Goal: Navigation & Orientation: Find specific page/section

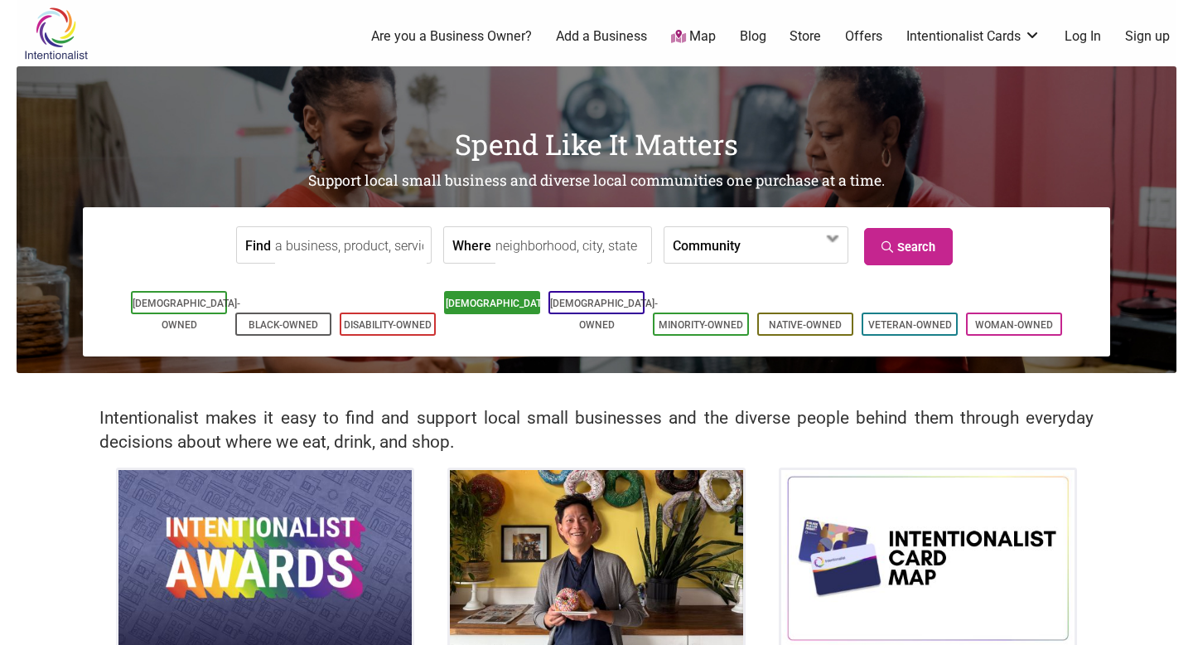
click at [468, 310] on link "[DEMOGRAPHIC_DATA]-Owned" at bounding box center [500, 313] width 108 height 33
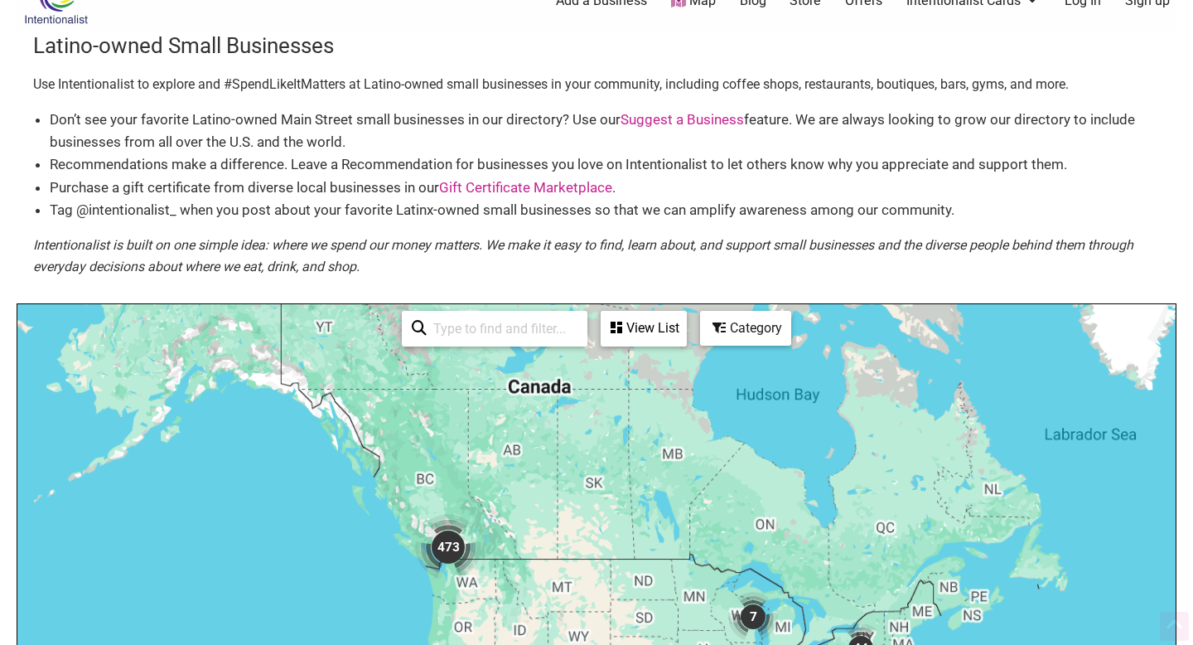
scroll to position [145, 0]
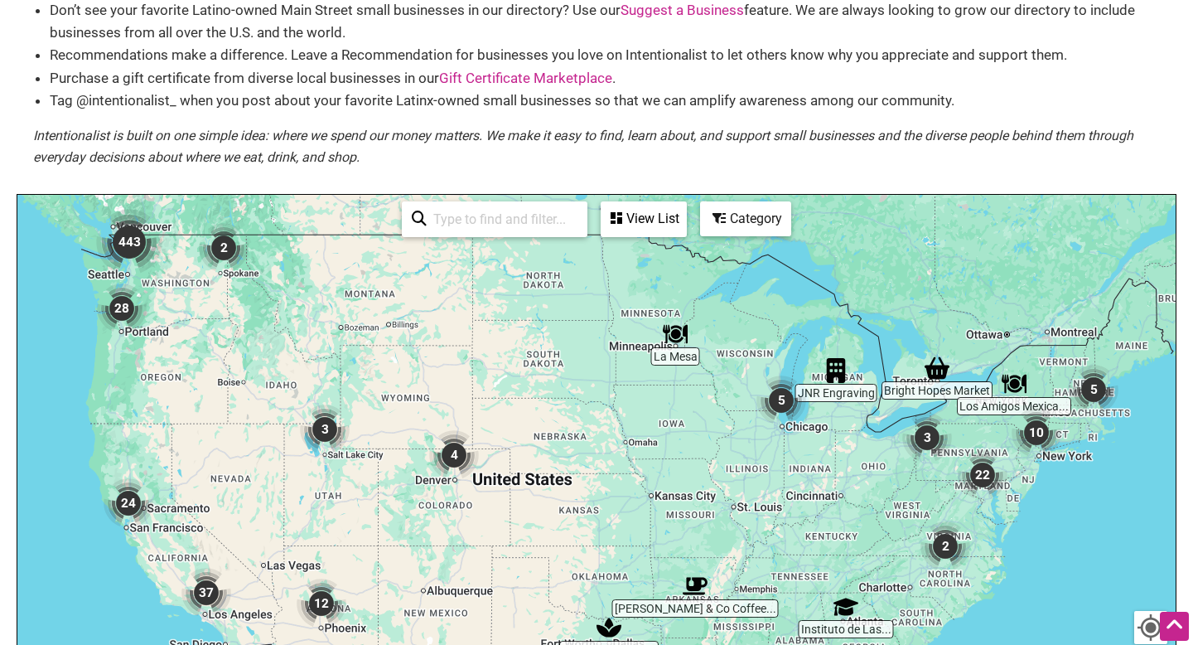
click at [133, 246] on img "443" at bounding box center [129, 242] width 66 height 66
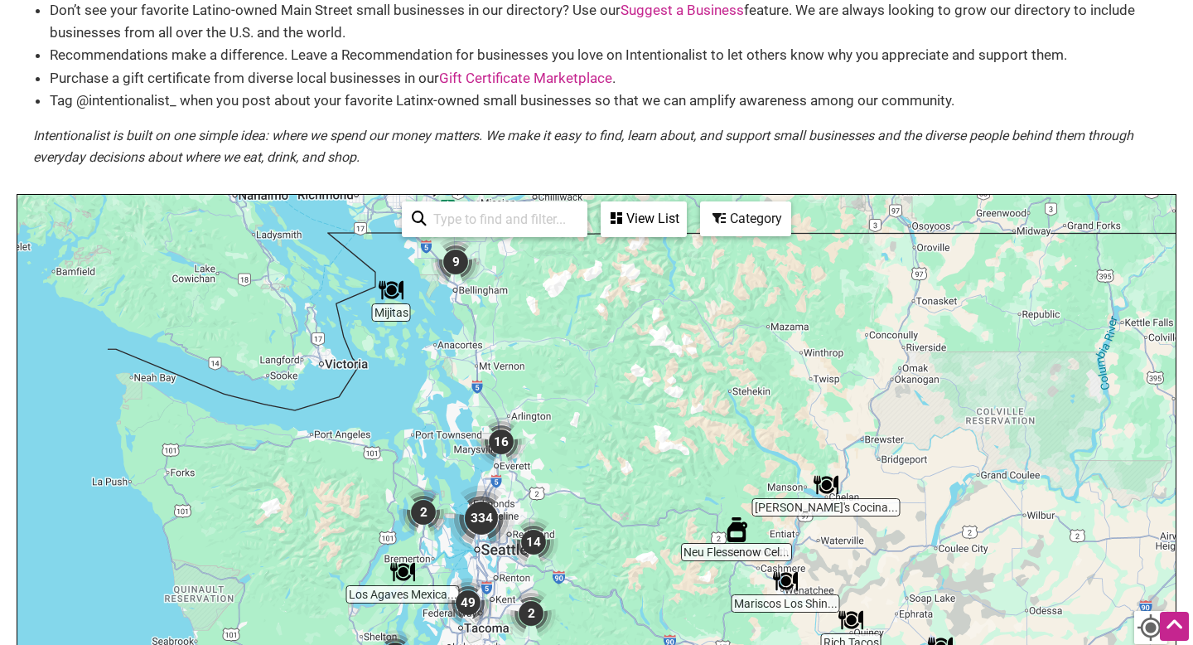
click at [480, 512] on img "334" at bounding box center [481, 518] width 66 height 66
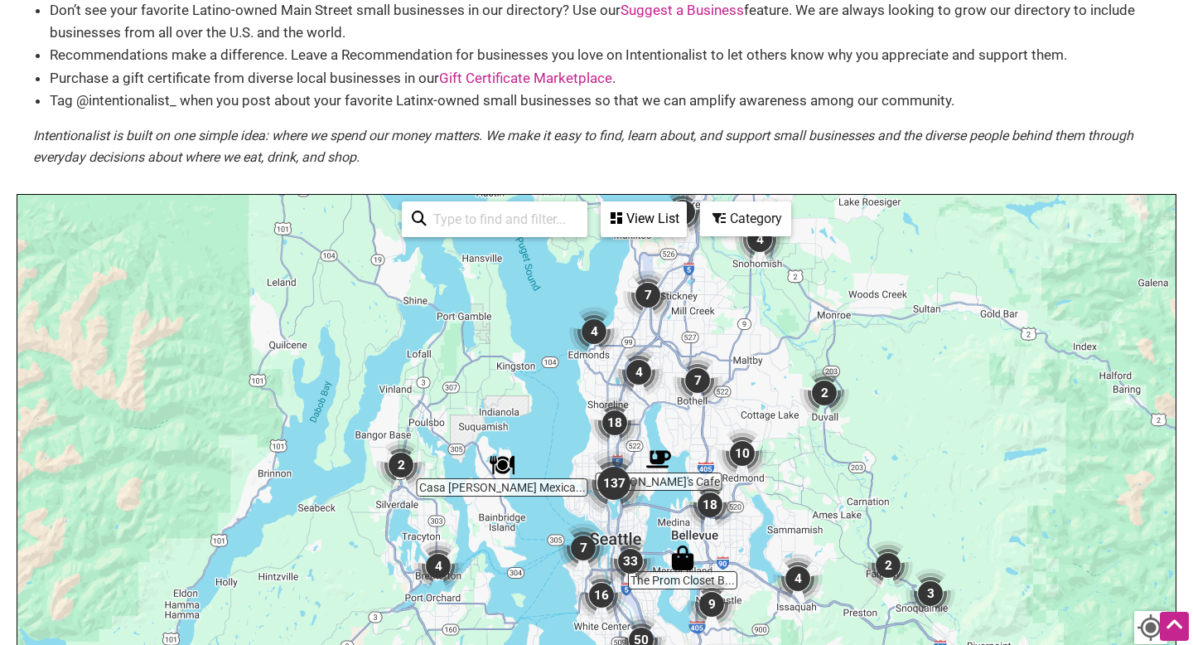
click at [622, 484] on img "137" at bounding box center [614, 483] width 66 height 66
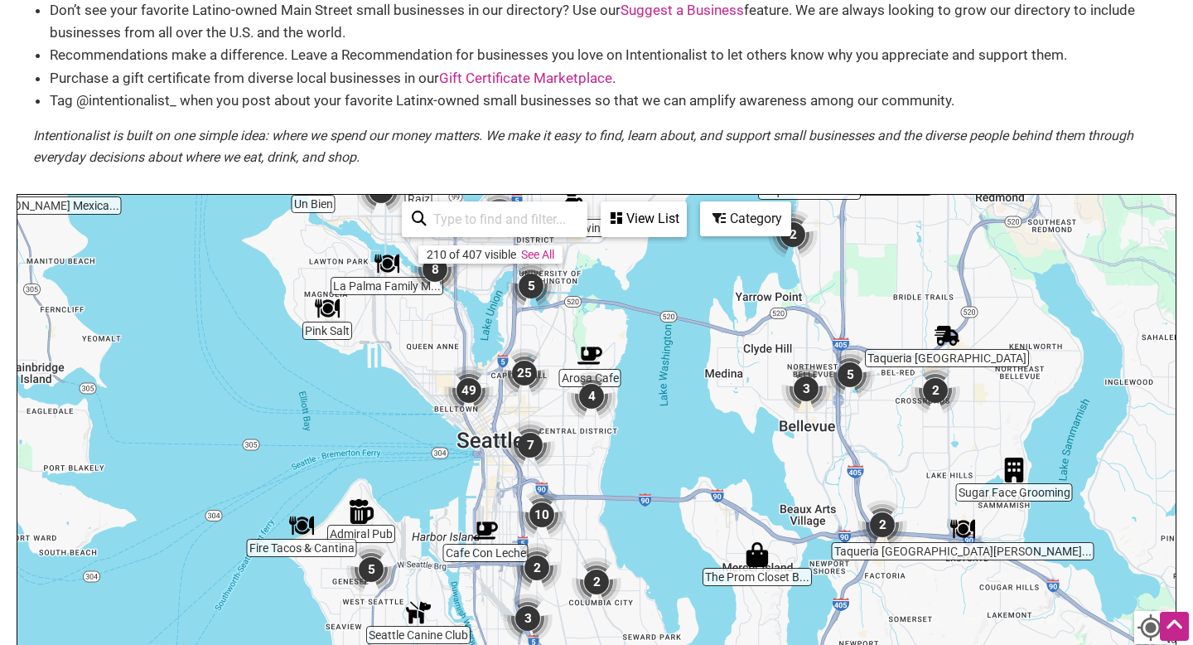
drag, startPoint x: 635, startPoint y: 497, endPoint x: 491, endPoint y: 311, distance: 235.1
click at [491, 310] on div "To navigate, press the arrow keys." at bounding box center [596, 517] width 1158 height 645
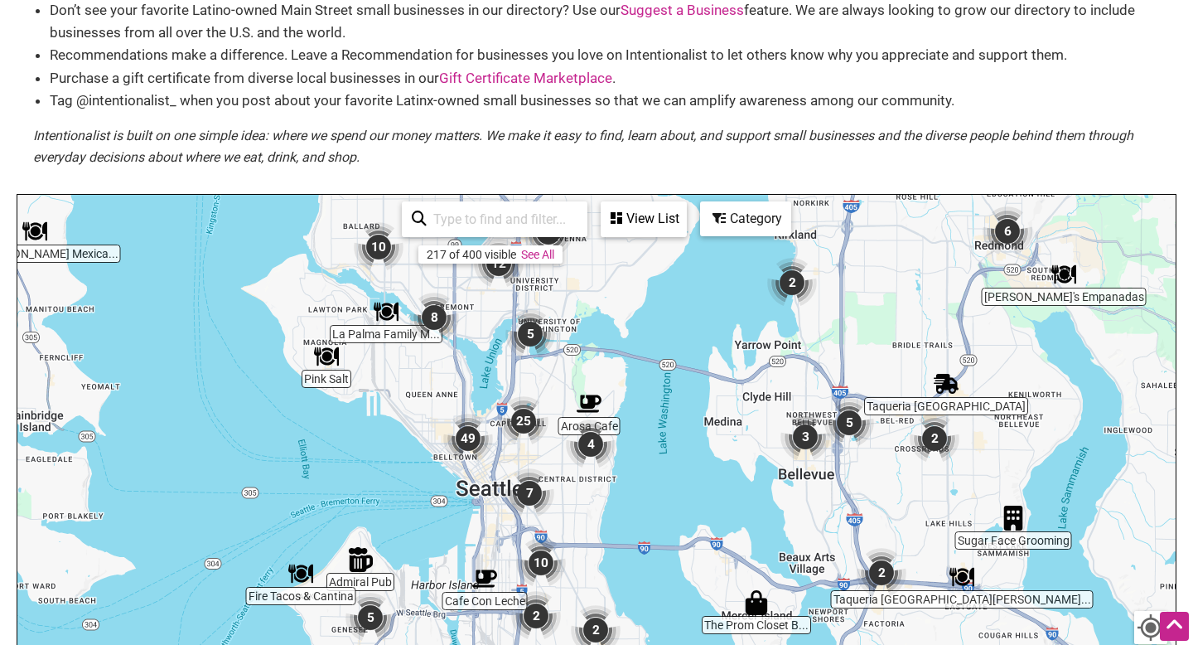
drag, startPoint x: 572, startPoint y: 321, endPoint x: 565, endPoint y: 366, distance: 45.2
click at [570, 370] on div "To navigate, press the arrow keys." at bounding box center [596, 517] width 1158 height 645
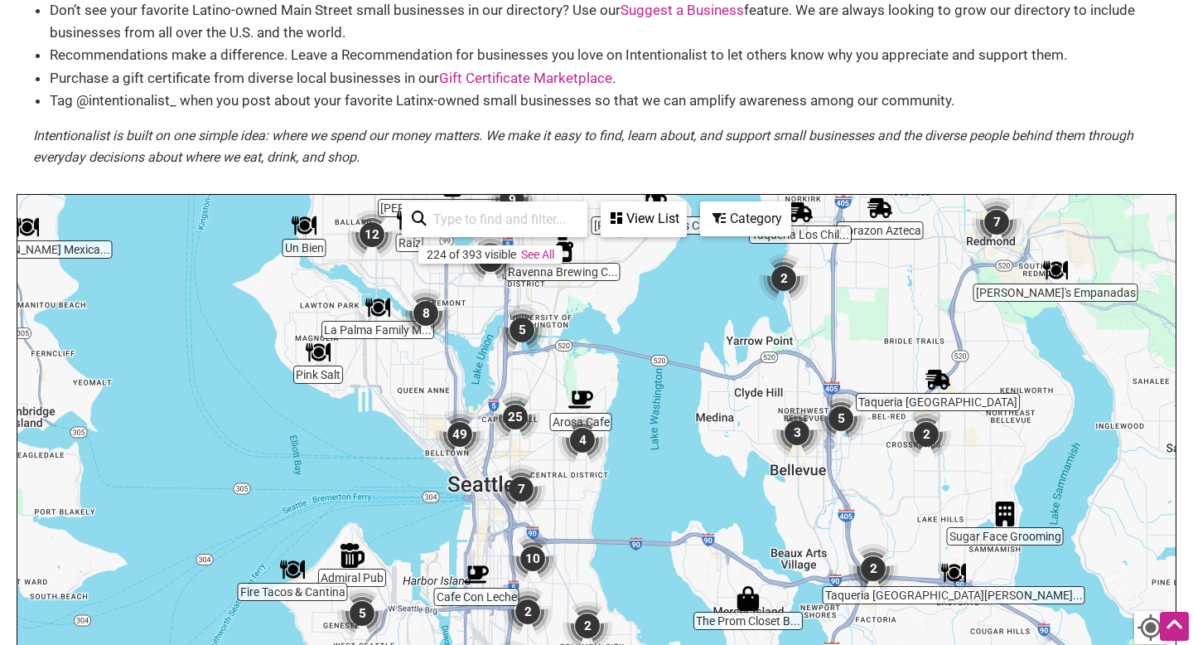
click at [524, 336] on img "5" at bounding box center [522, 330] width 50 height 50
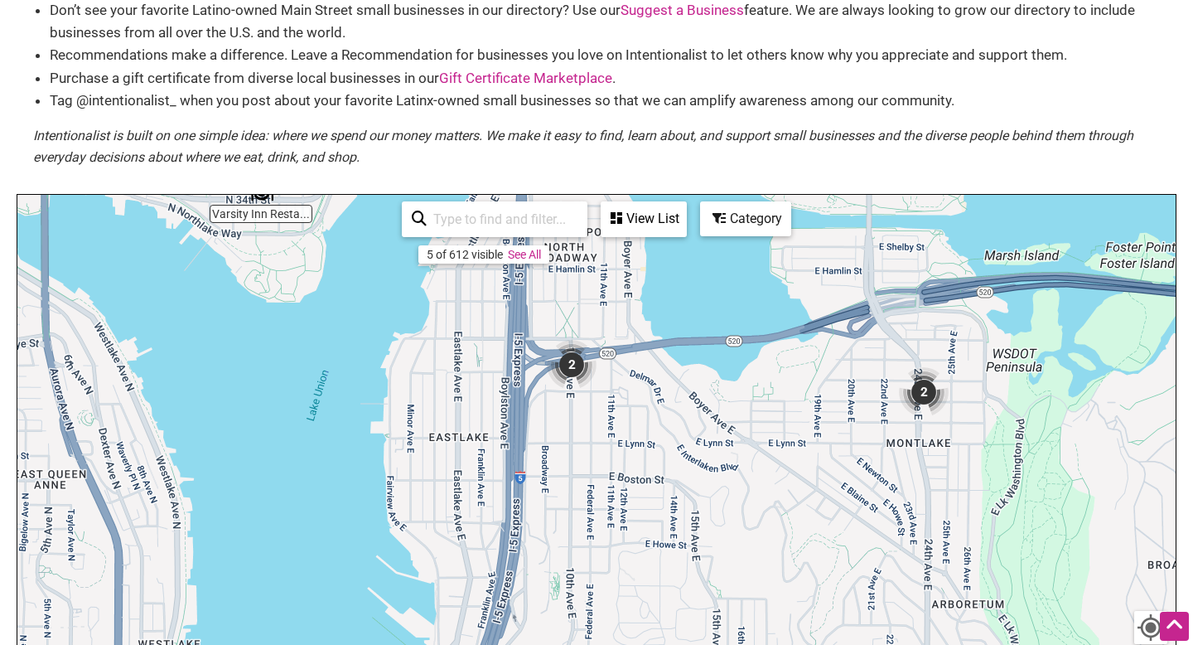
drag, startPoint x: 621, startPoint y: 467, endPoint x: 611, endPoint y: 250, distance: 217.3
click at [614, 251] on div "To navigate, press the arrow keys." at bounding box center [596, 517] width 1158 height 645
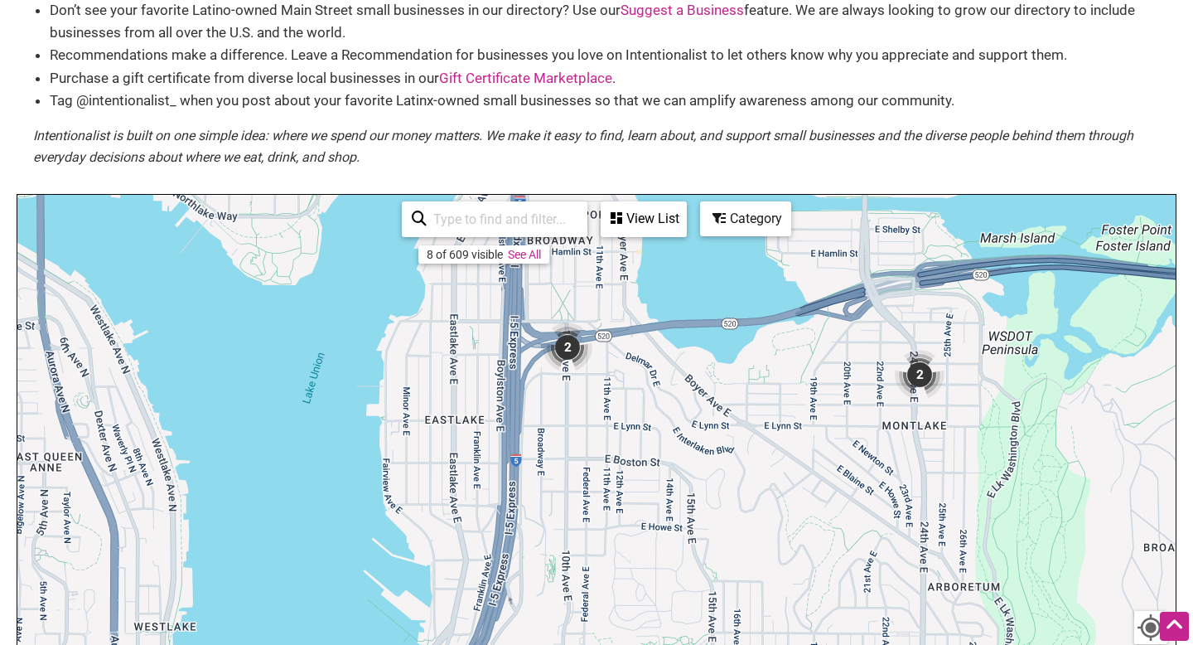
click at [570, 345] on img "2" at bounding box center [568, 347] width 50 height 50
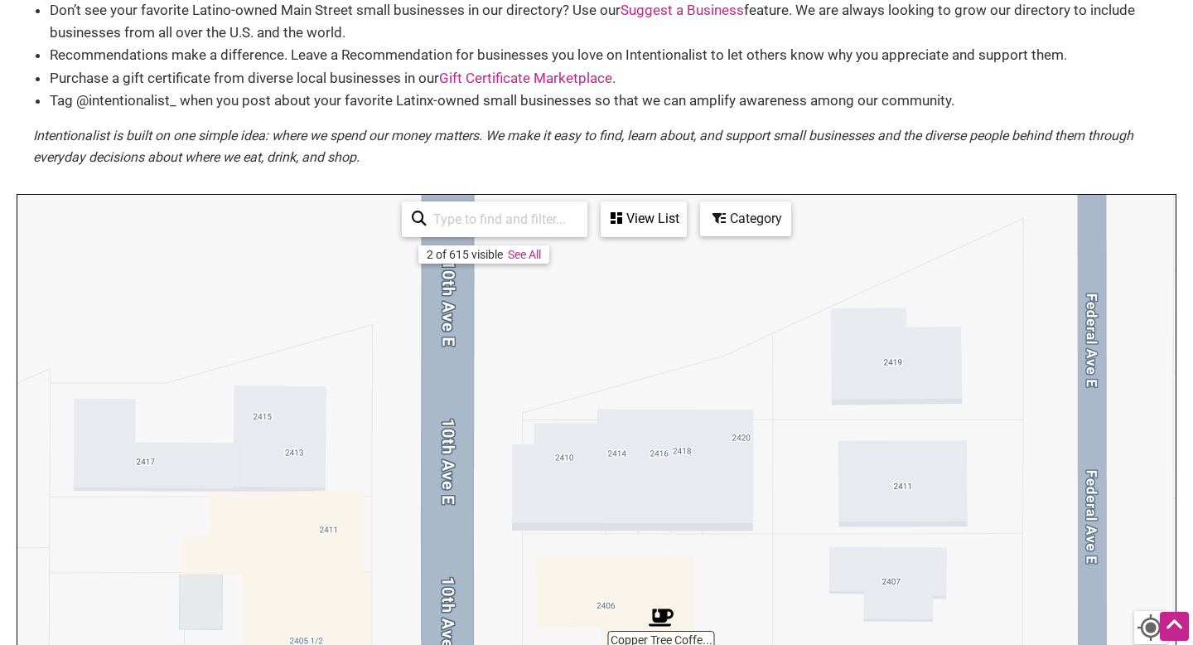
drag, startPoint x: 656, startPoint y: 349, endPoint x: 496, endPoint y: 558, distance: 263.6
click at [518, 578] on div "To navigate, press the arrow keys." at bounding box center [596, 517] width 1158 height 645
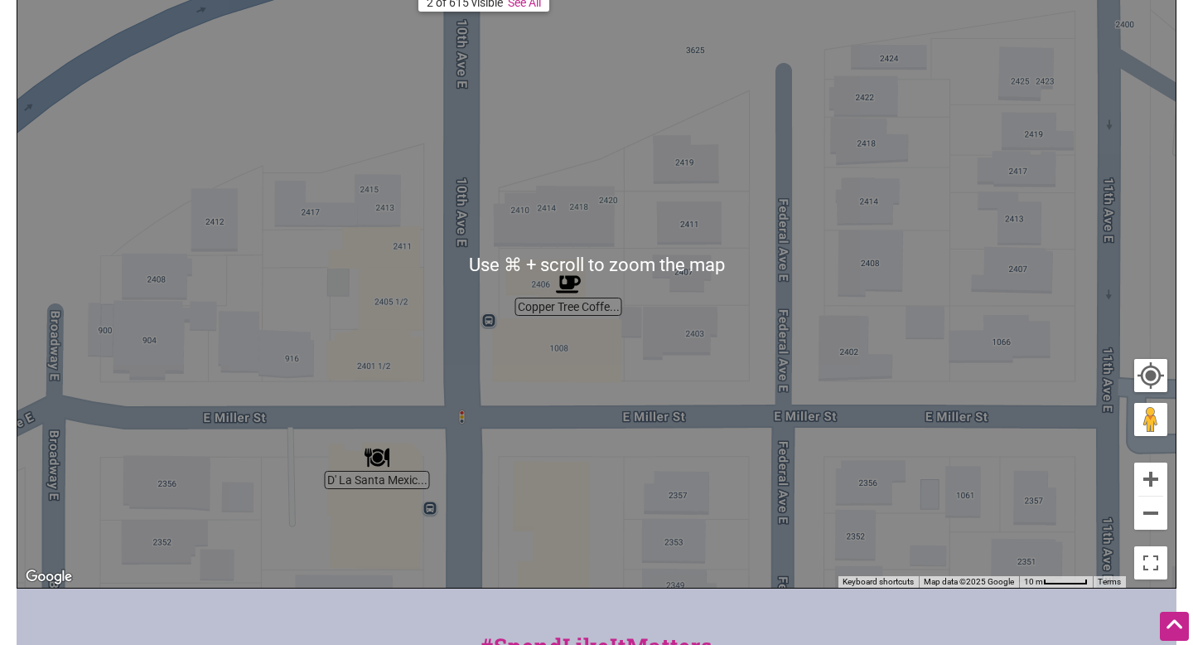
scroll to position [379, 0]
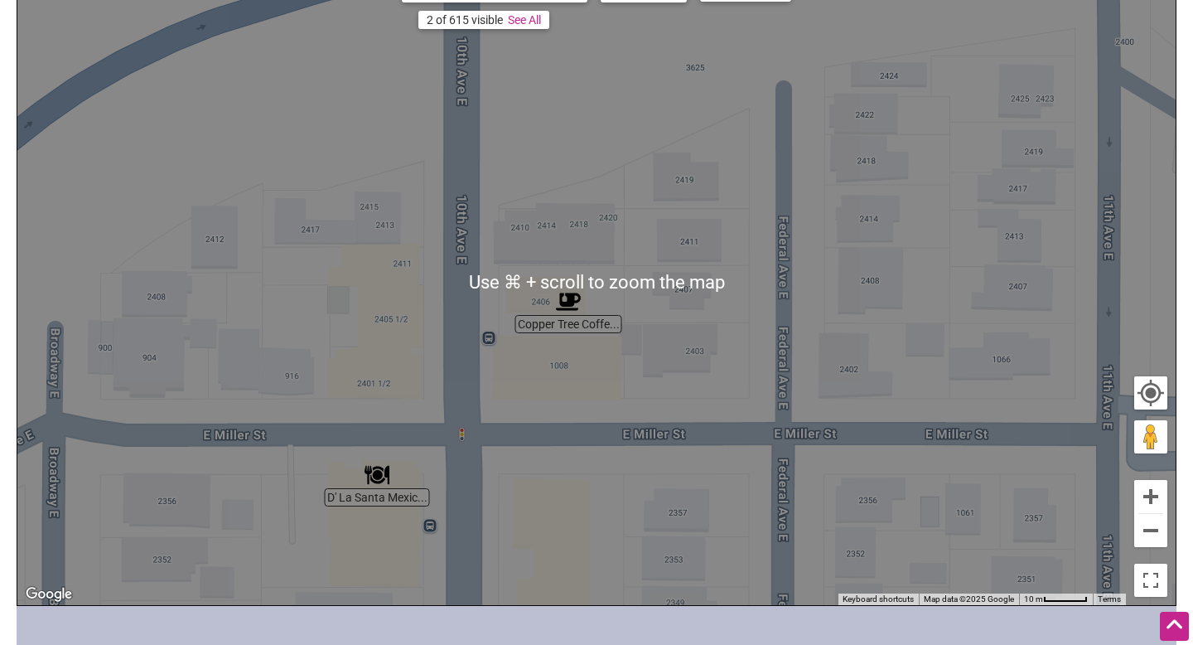
click at [490, 371] on div "To navigate, press the arrow keys." at bounding box center [596, 282] width 1158 height 645
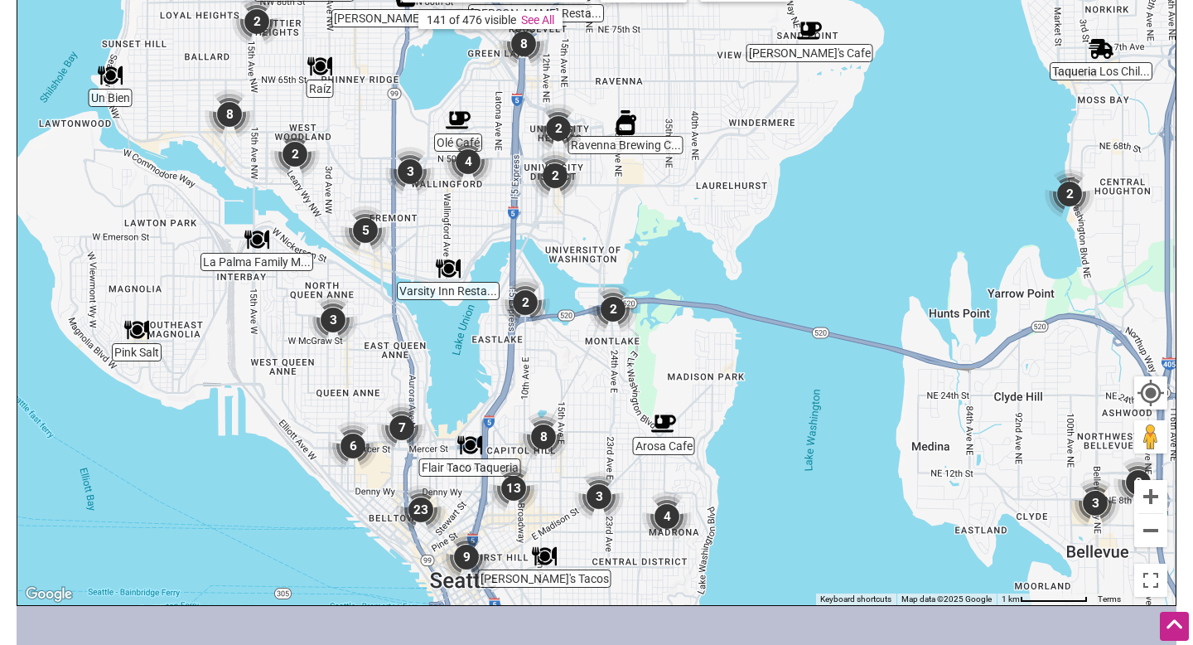
click at [329, 327] on img "3" at bounding box center [333, 320] width 50 height 50
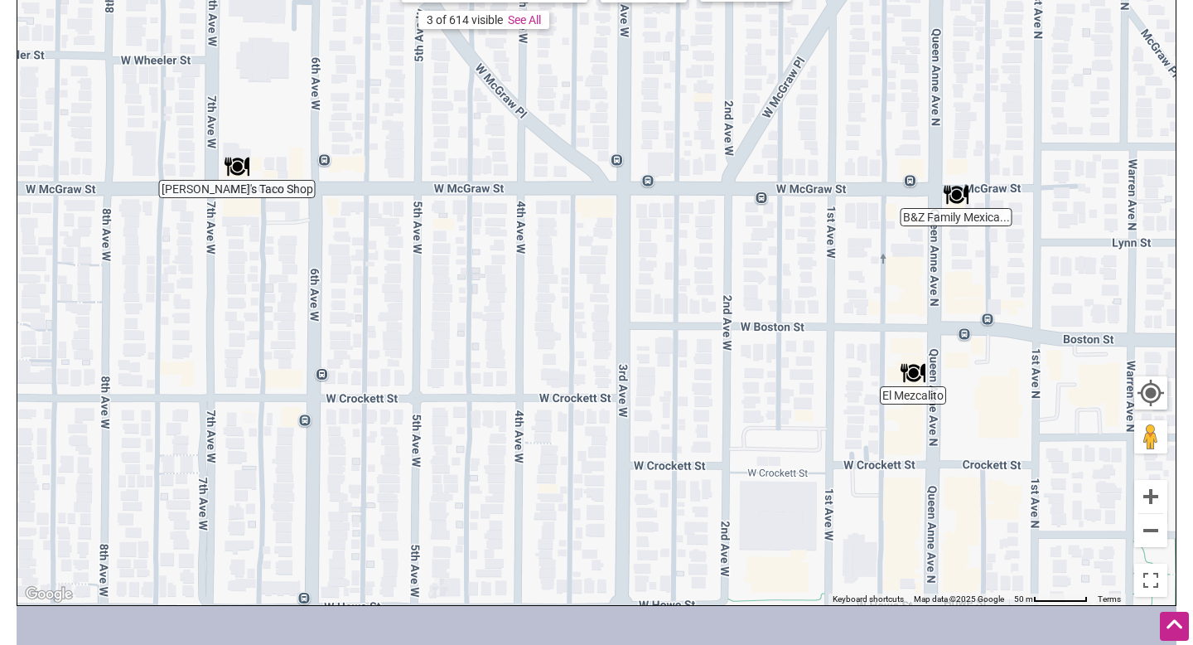
click at [917, 369] on img "El Mezcalito" at bounding box center [913, 372] width 25 height 25
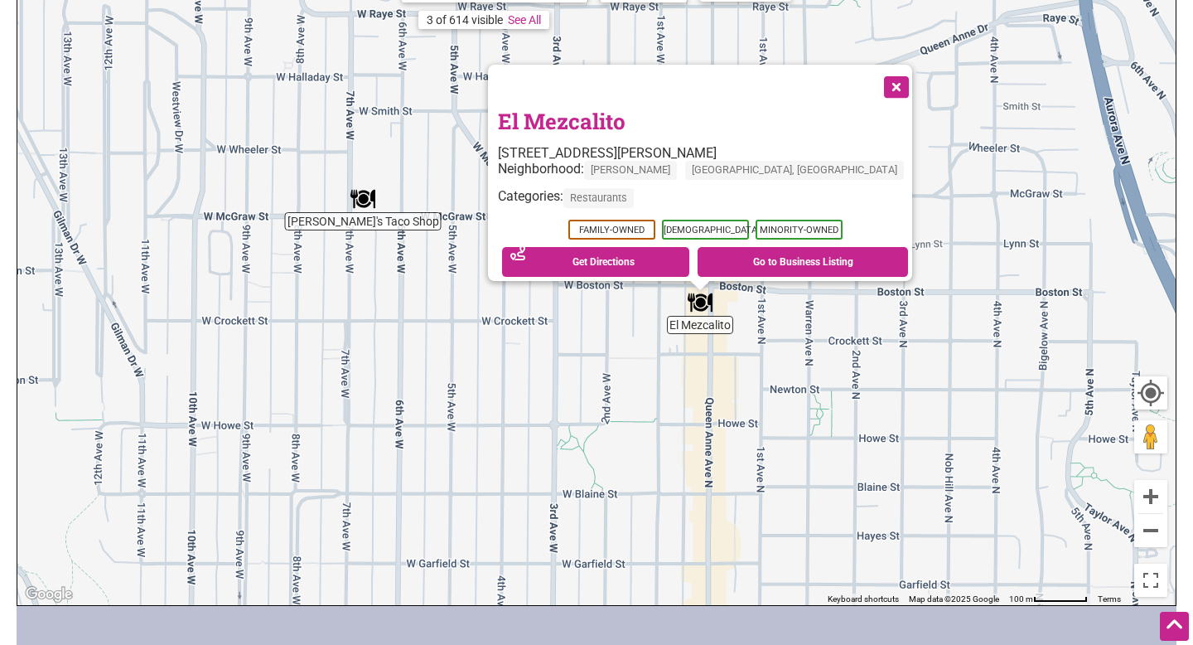
click at [377, 220] on div "To navigate, press the arrow keys. El Mezcalito 2123 Queen Anne Ave N, Seattle,…" at bounding box center [596, 282] width 1158 height 645
click at [364, 209] on img "Malena's Taco Shop" at bounding box center [362, 198] width 25 height 25
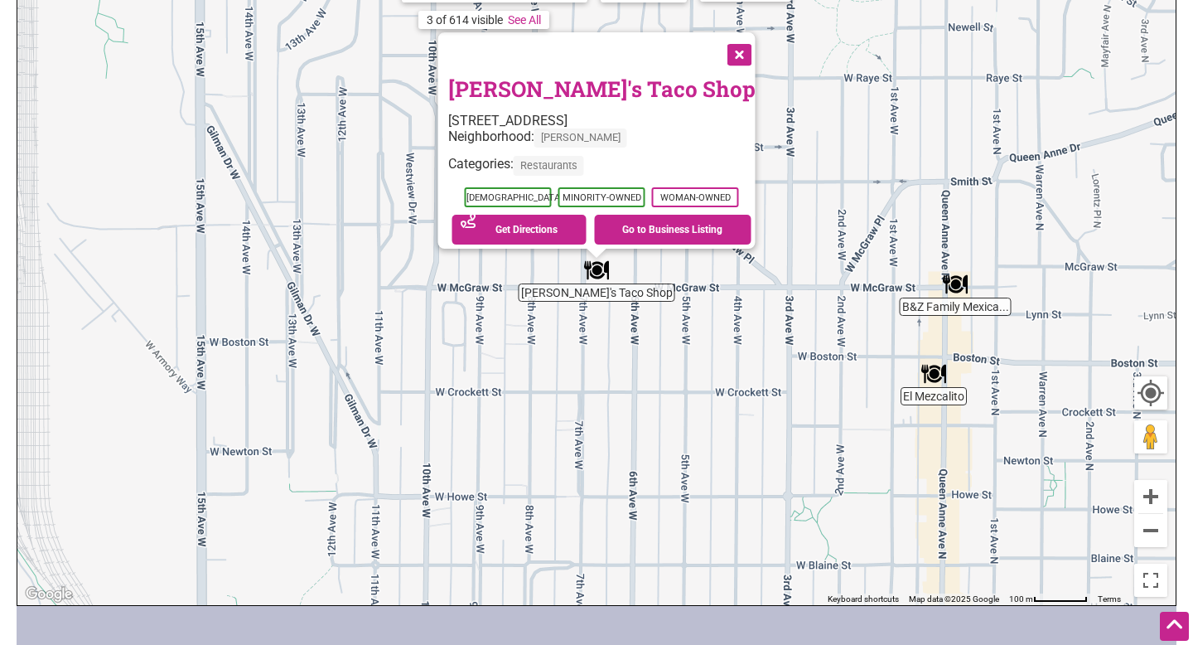
click at [958, 286] on img "B&Z Family Mexican Restaurant" at bounding box center [955, 284] width 25 height 25
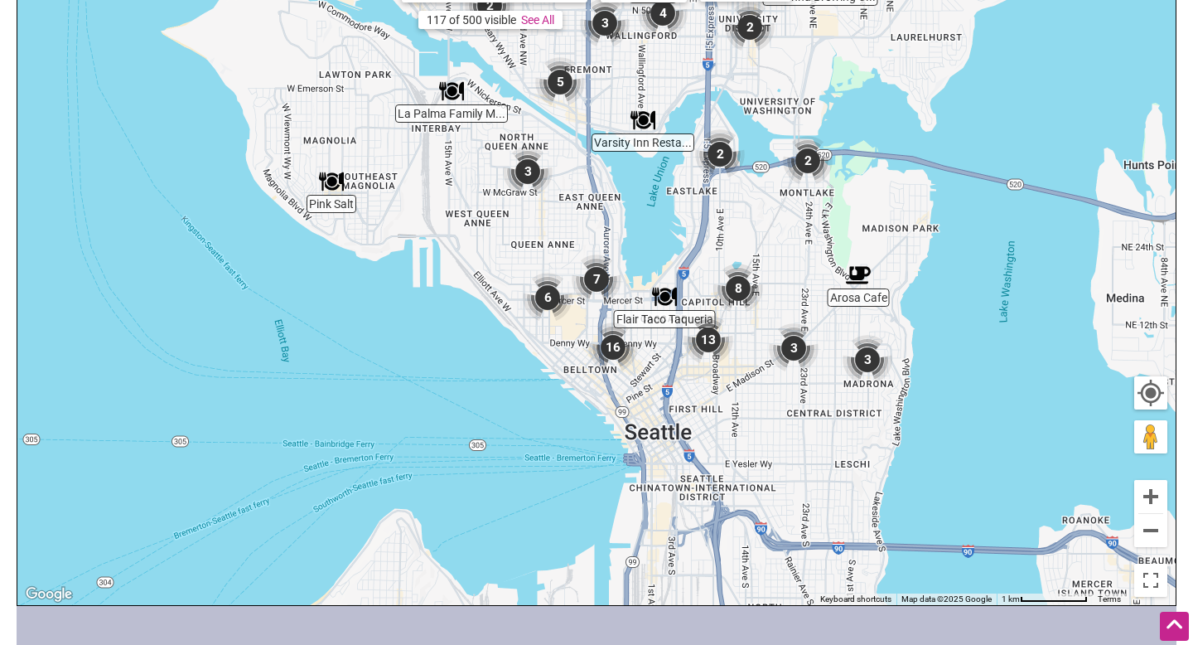
drag, startPoint x: 529, startPoint y: 431, endPoint x: 459, endPoint y: 225, distance: 218.0
click at [461, 225] on div "To navigate, press the arrow keys." at bounding box center [596, 282] width 1158 height 645
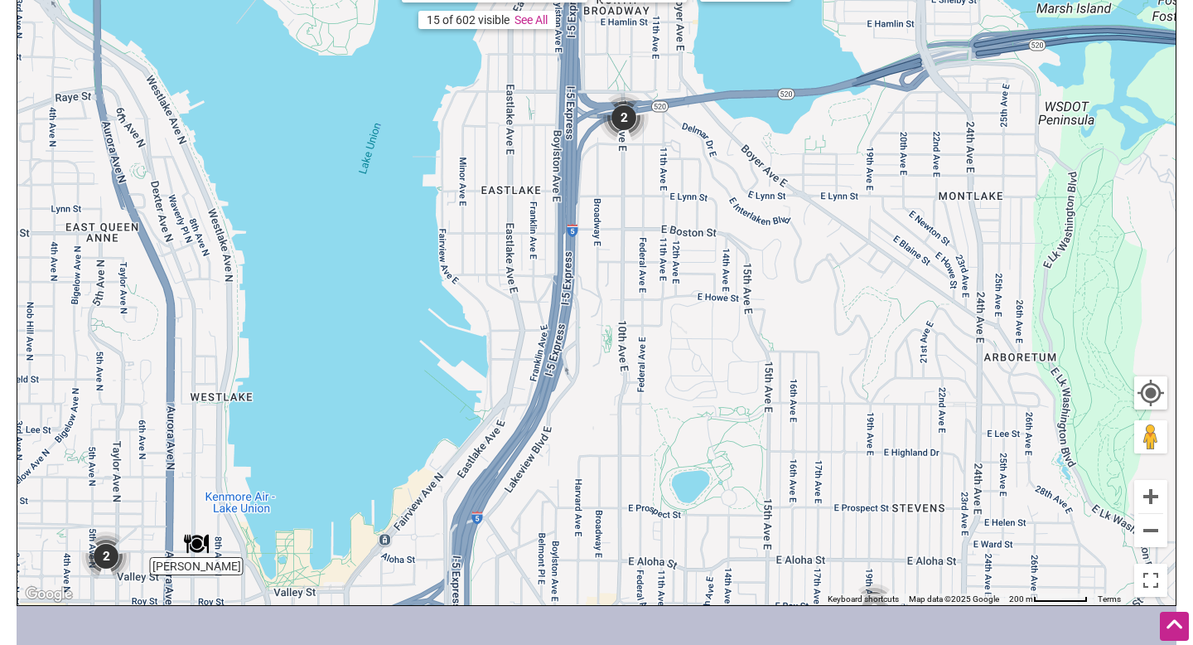
drag, startPoint x: 891, startPoint y: 154, endPoint x: 680, endPoint y: 220, distance: 220.6
click at [684, 224] on div "To navigate, press the arrow keys." at bounding box center [596, 282] width 1158 height 645
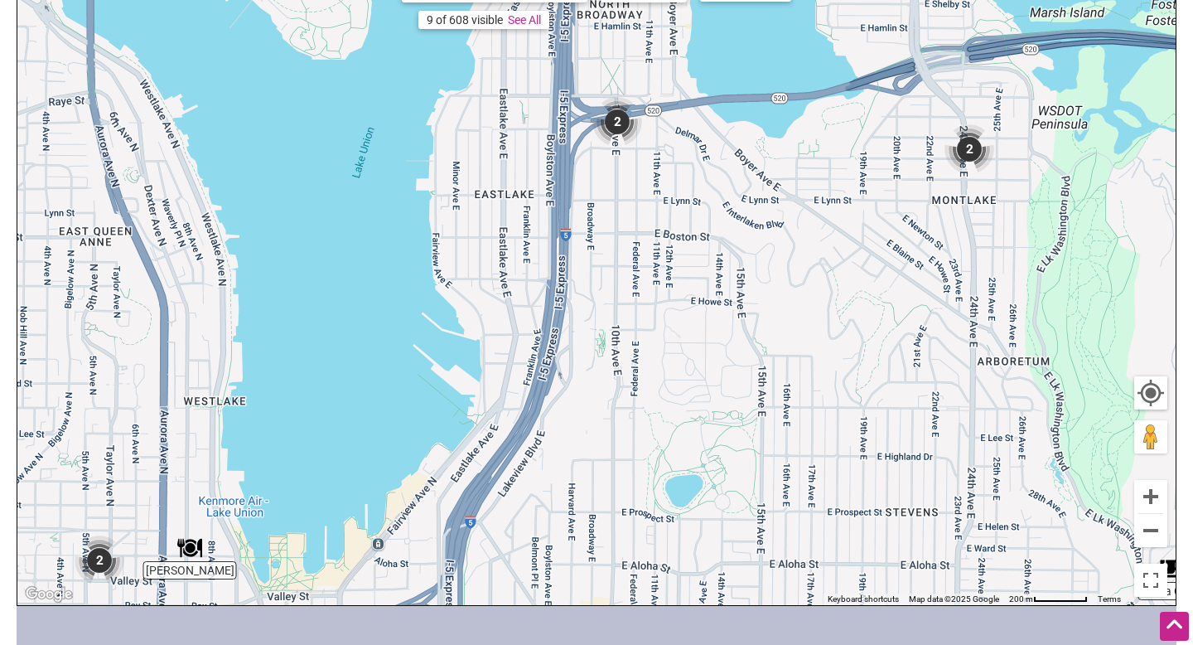
click at [974, 144] on img "2" at bounding box center [970, 149] width 50 height 50
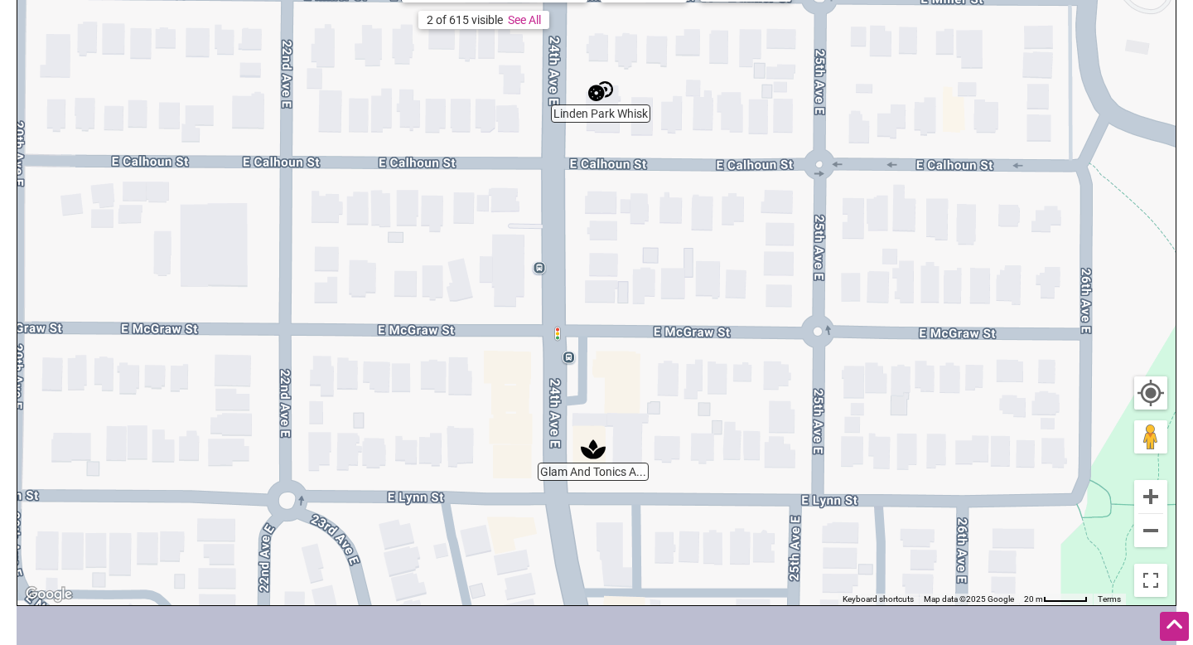
click at [593, 99] on img "Linden Park Whisk" at bounding box center [600, 91] width 25 height 25
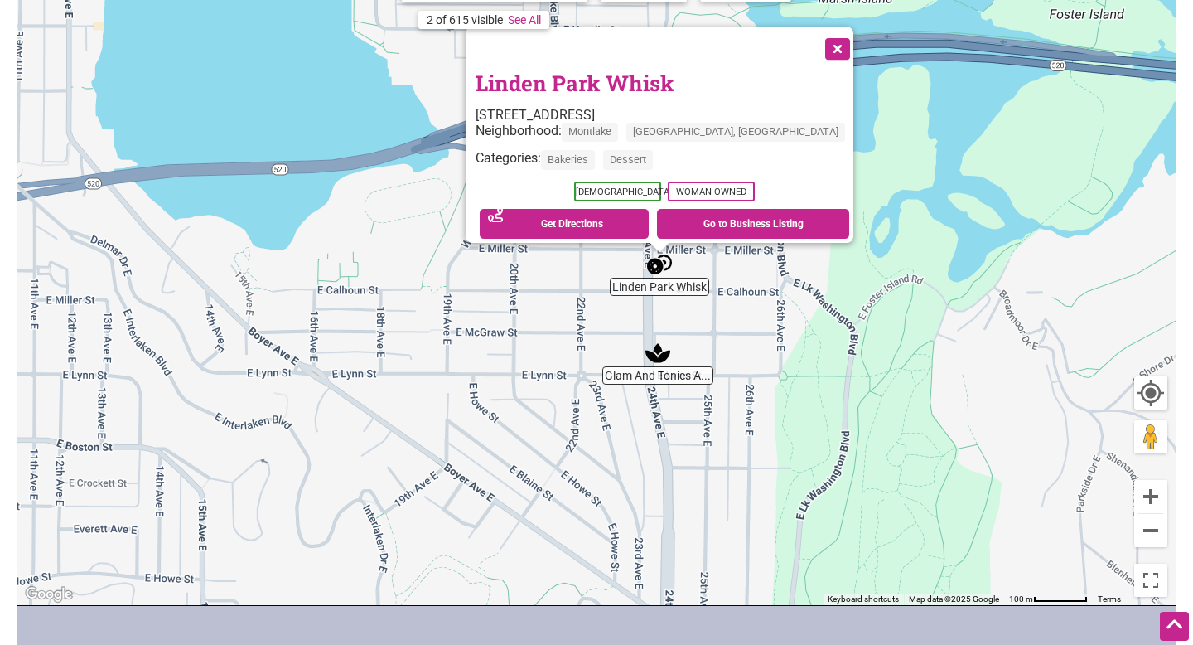
click at [662, 364] on img "Glam And Tonics AVEDA Hair Salon" at bounding box center [657, 353] width 25 height 25
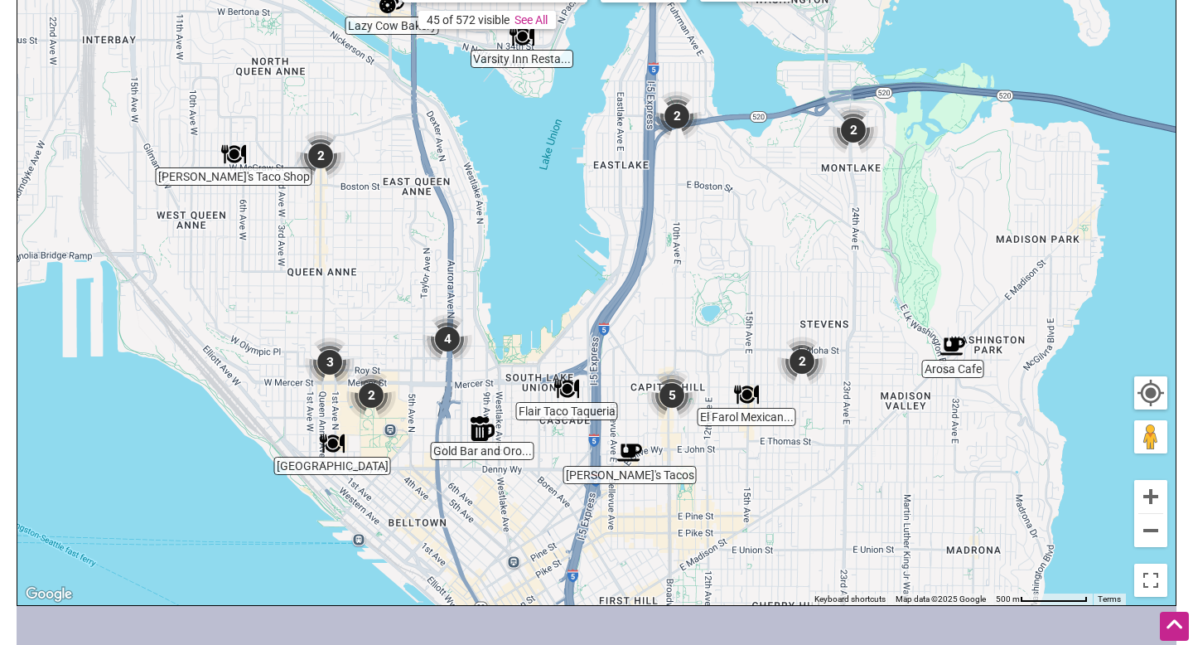
drag, startPoint x: 519, startPoint y: 412, endPoint x: 688, endPoint y: 264, distance: 223.7
click at [693, 268] on div "To navigate, press the arrow keys." at bounding box center [596, 282] width 1158 height 645
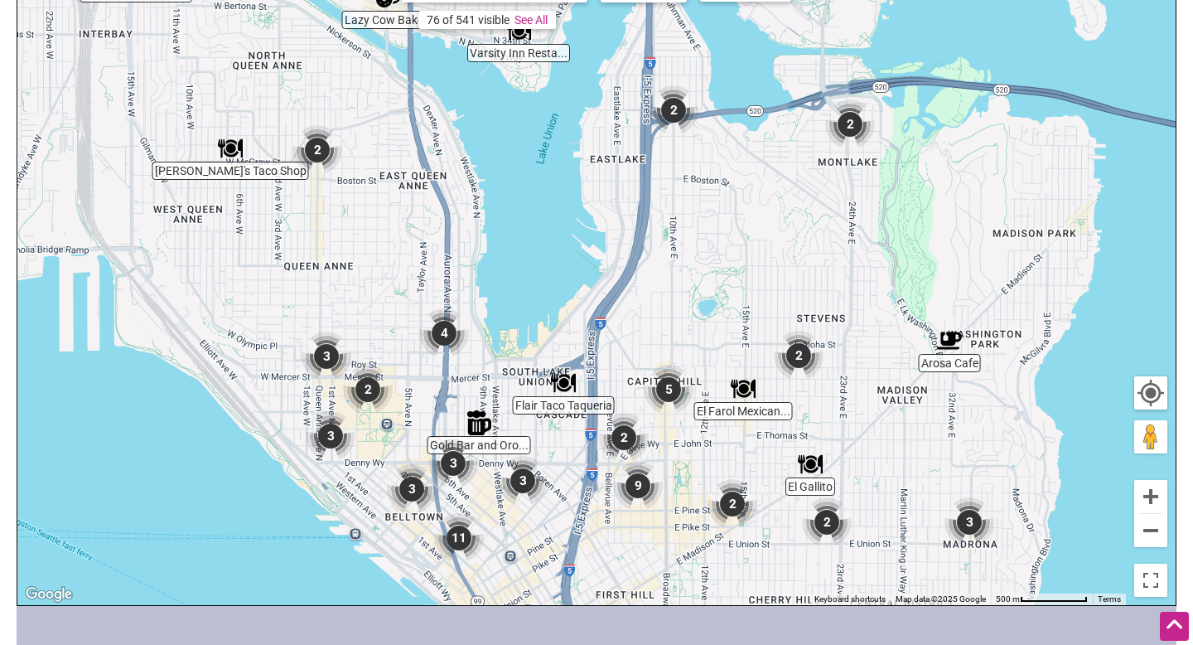
click at [452, 339] on img "4" at bounding box center [444, 333] width 50 height 50
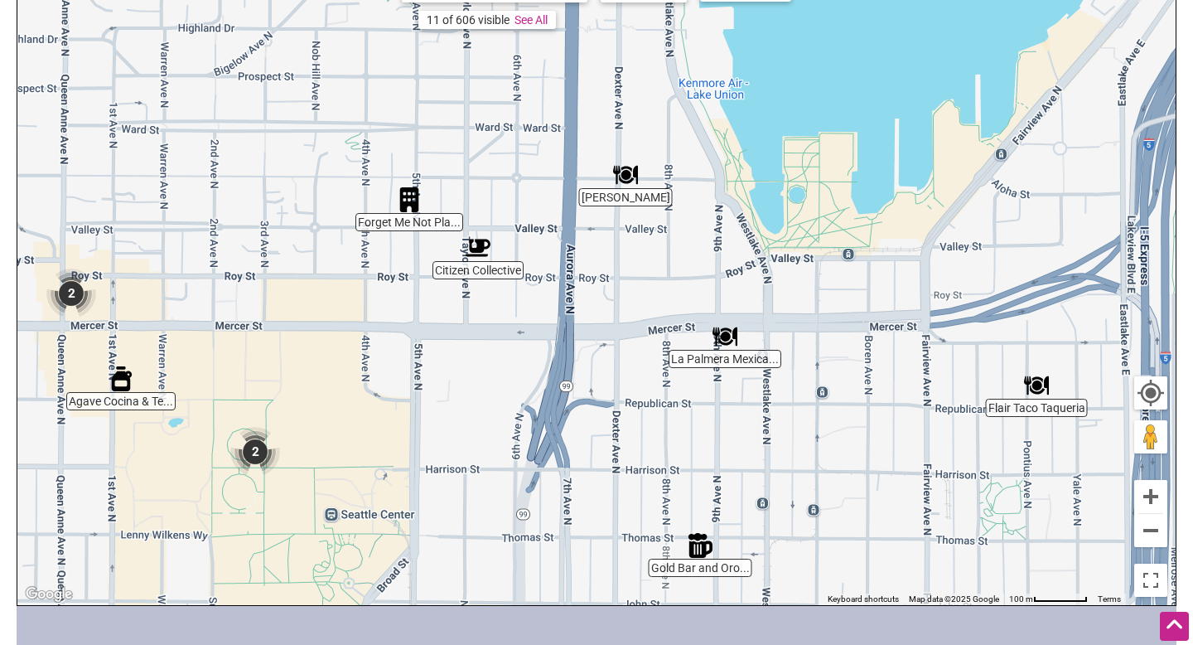
click at [73, 286] on img "2" at bounding box center [71, 293] width 50 height 50
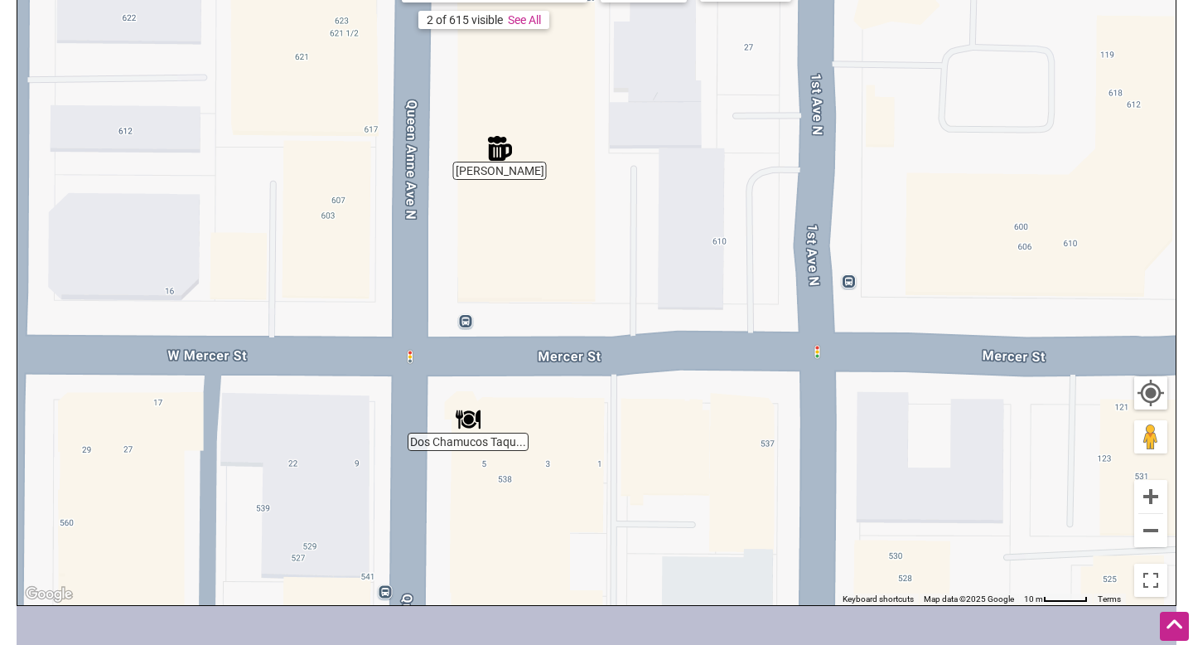
click at [494, 146] on img "Sal Y Limon" at bounding box center [499, 148] width 25 height 25
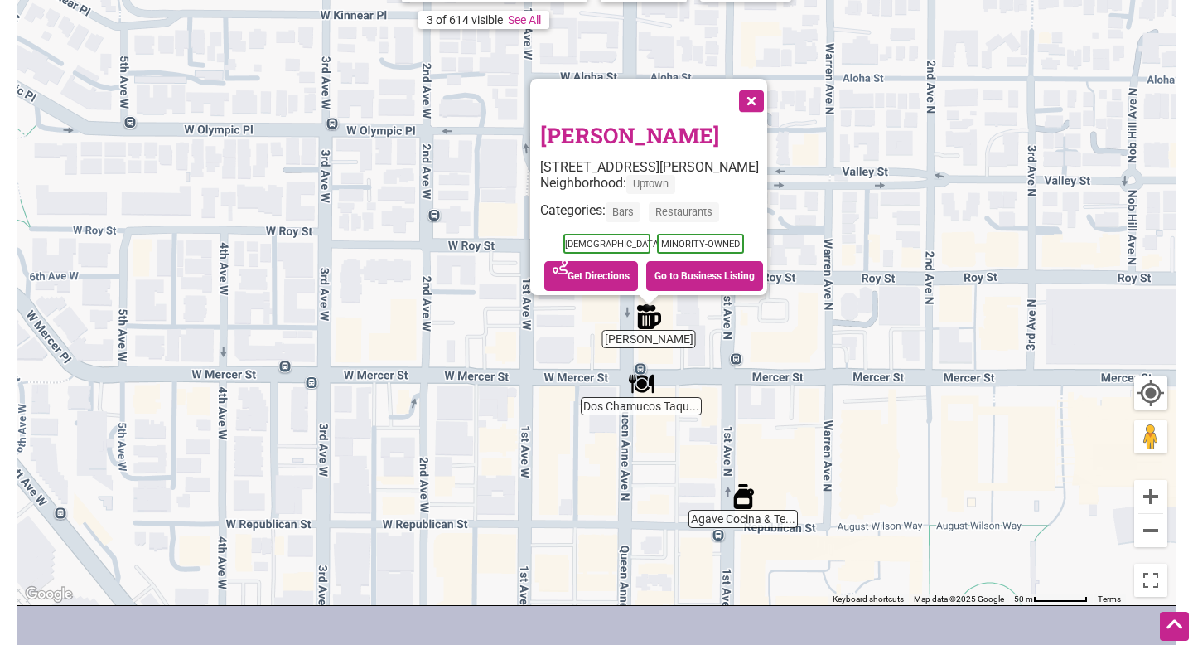
click at [640, 384] on img "Dos Chamucos Taqueria" at bounding box center [641, 383] width 25 height 25
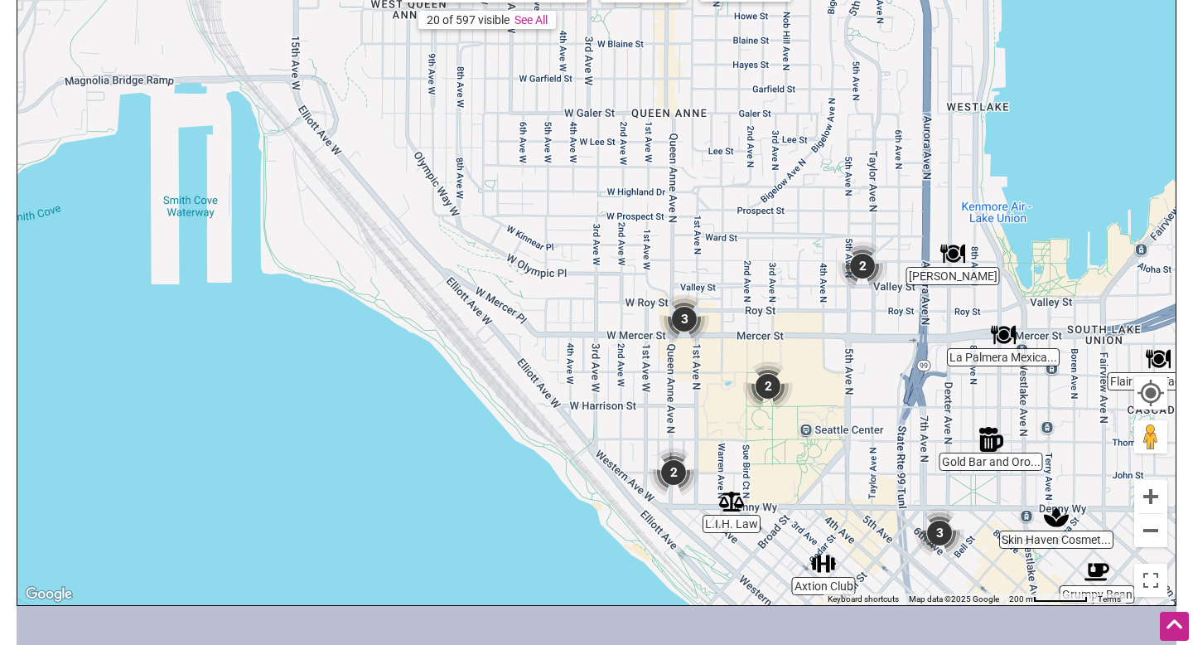
click at [764, 384] on img "2" at bounding box center [768, 386] width 50 height 50
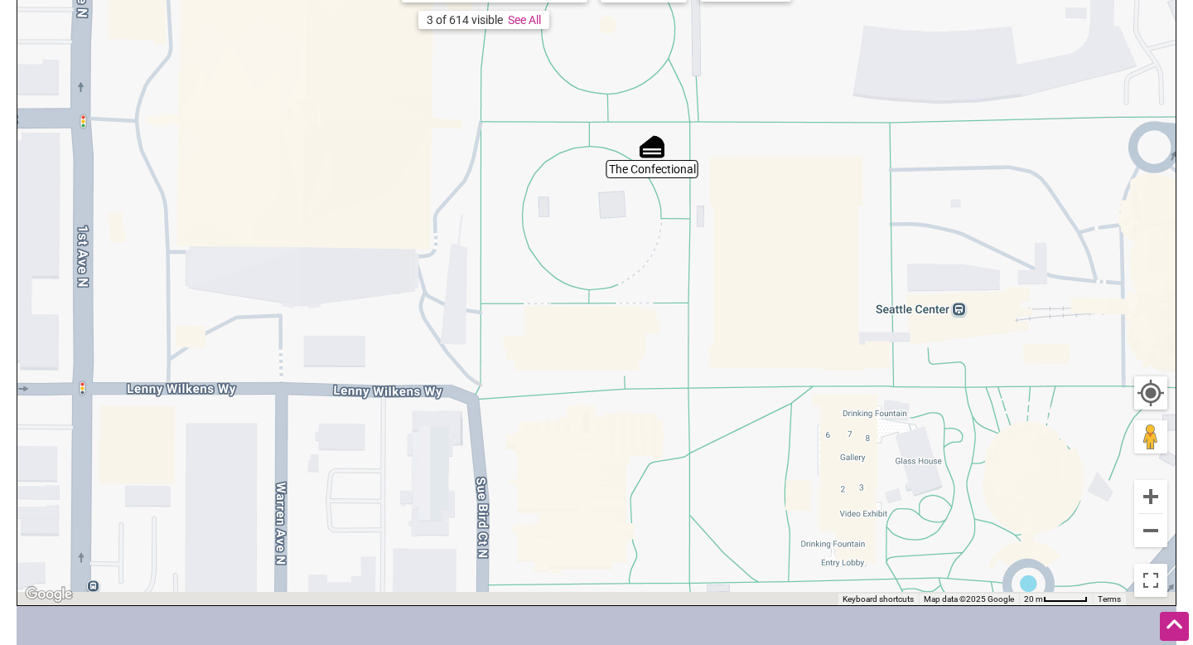
drag, startPoint x: 740, startPoint y: 379, endPoint x: 685, endPoint y: 190, distance: 196.7
click at [697, 192] on div "To navigate, press the arrow keys." at bounding box center [596, 282] width 1158 height 645
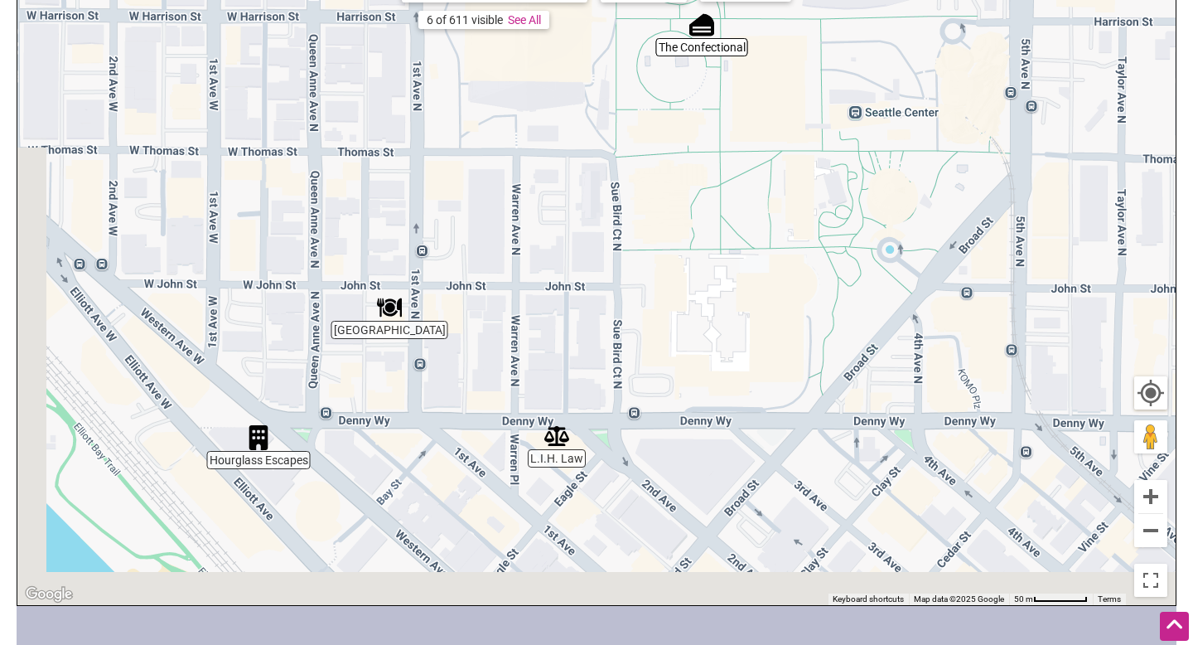
drag, startPoint x: 710, startPoint y: 167, endPoint x: 746, endPoint y: 27, distance: 143.9
click at [747, 28] on div "To navigate, press the arrow keys." at bounding box center [596, 282] width 1158 height 645
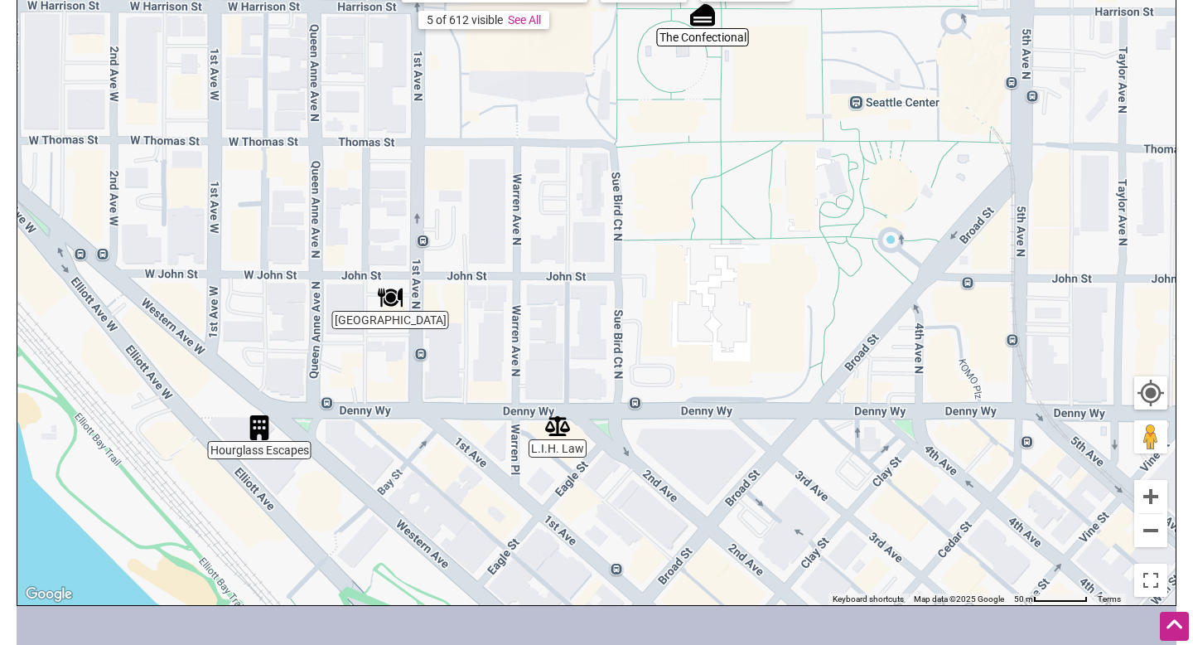
click at [387, 304] on img "Plaza Garibaldi" at bounding box center [390, 297] width 25 height 25
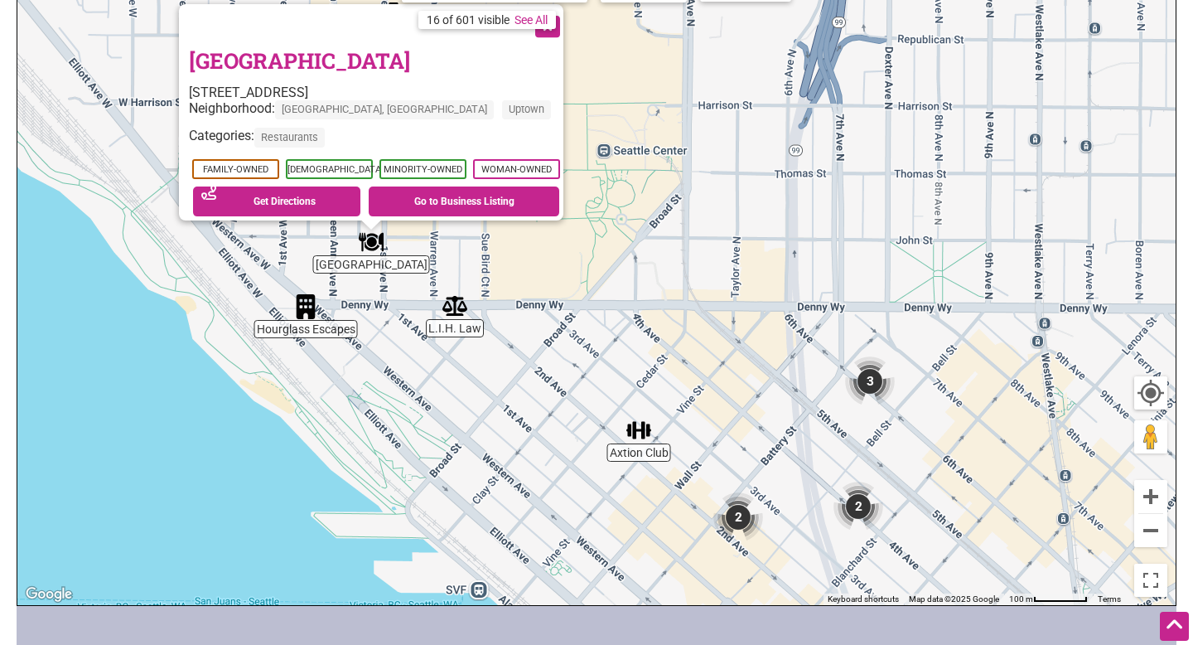
drag, startPoint x: 930, startPoint y: 374, endPoint x: 674, endPoint y: 321, distance: 261.4
click at [674, 324] on div "To navigate, press the arrow keys. Plaza Garibaldi 129 1st Ave N, Seattle, WA 9…" at bounding box center [596, 282] width 1158 height 645
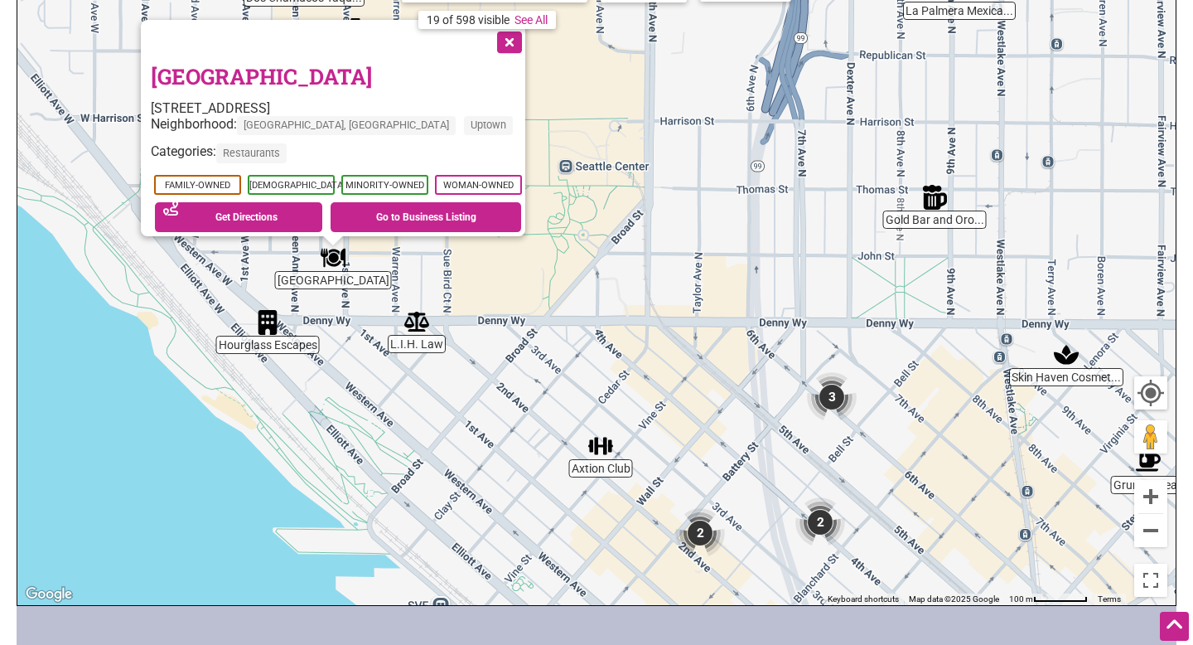
click at [605, 441] on img "Axtion Club" at bounding box center [600, 445] width 25 height 25
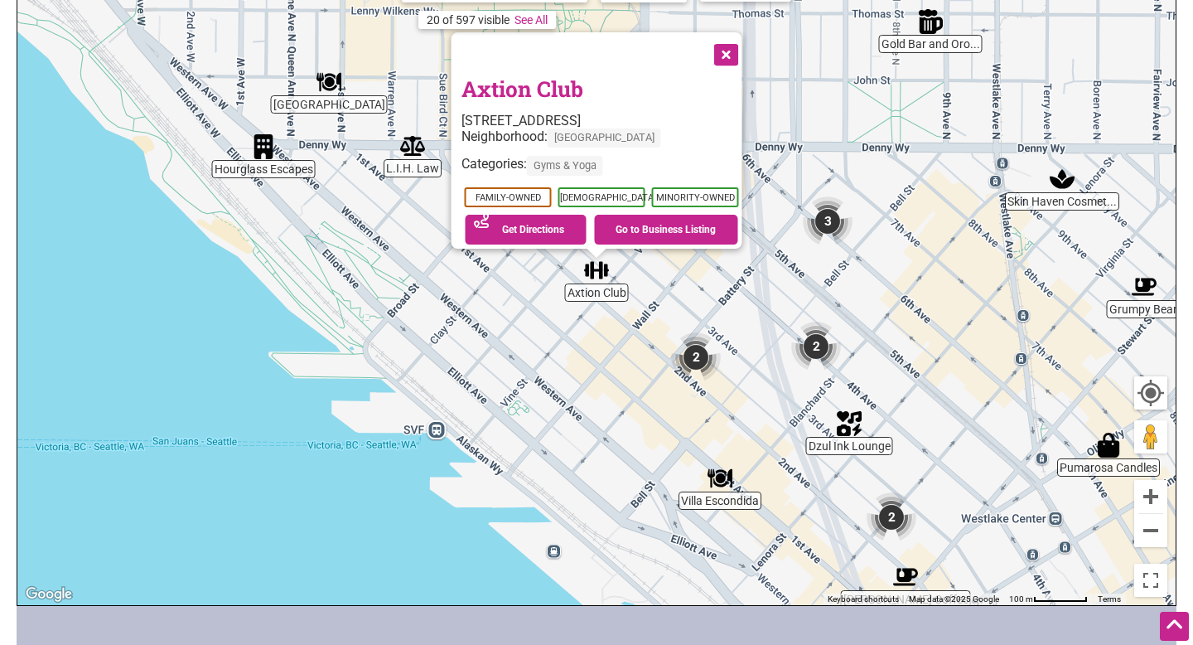
click at [828, 234] on img "3" at bounding box center [828, 221] width 50 height 50
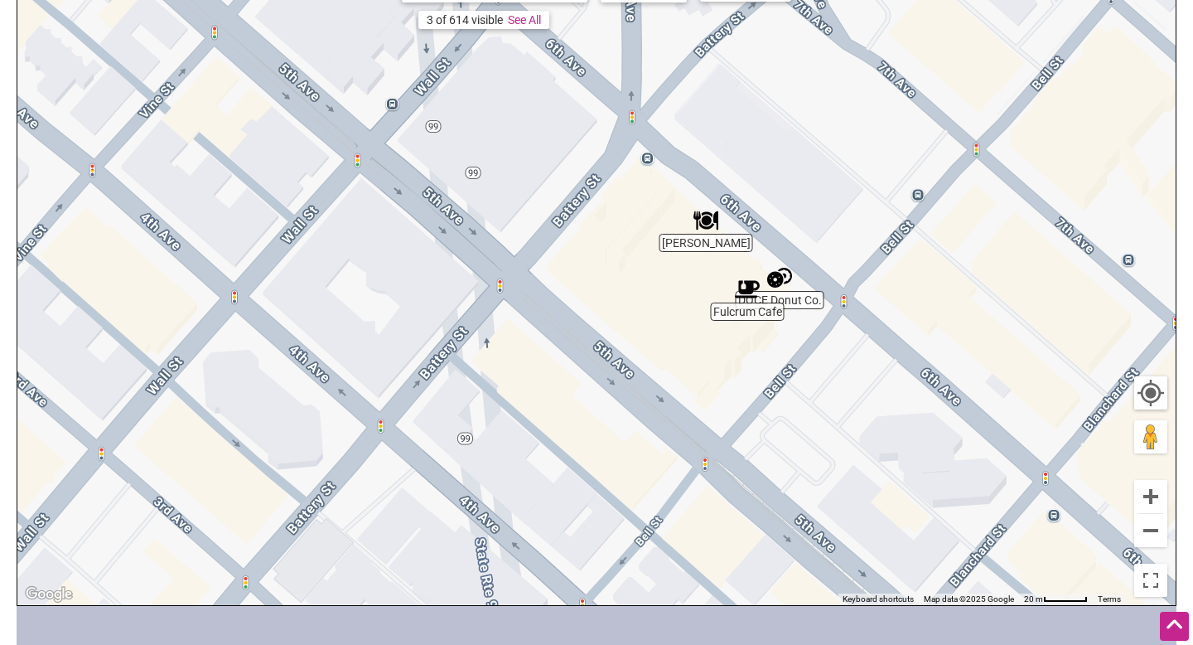
click at [711, 222] on img "Maiz Molino" at bounding box center [705, 220] width 25 height 25
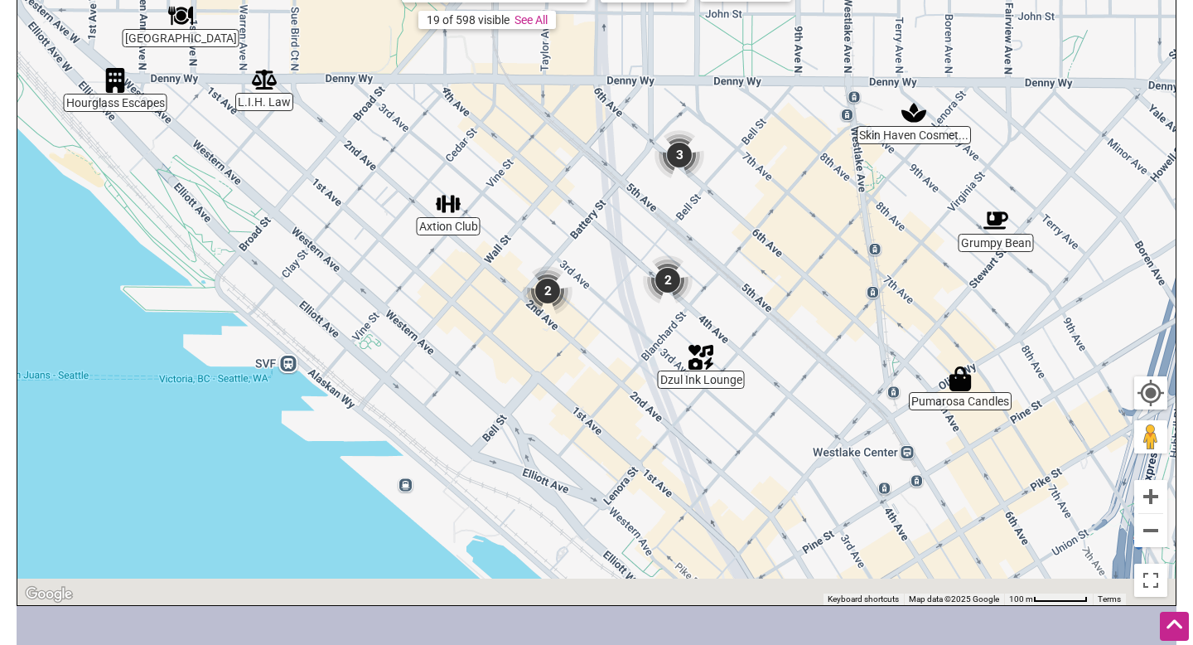
drag, startPoint x: 833, startPoint y: 448, endPoint x: 717, endPoint y: 242, distance: 236.3
click at [718, 243] on div "To navigate, press the arrow keys." at bounding box center [596, 282] width 1158 height 645
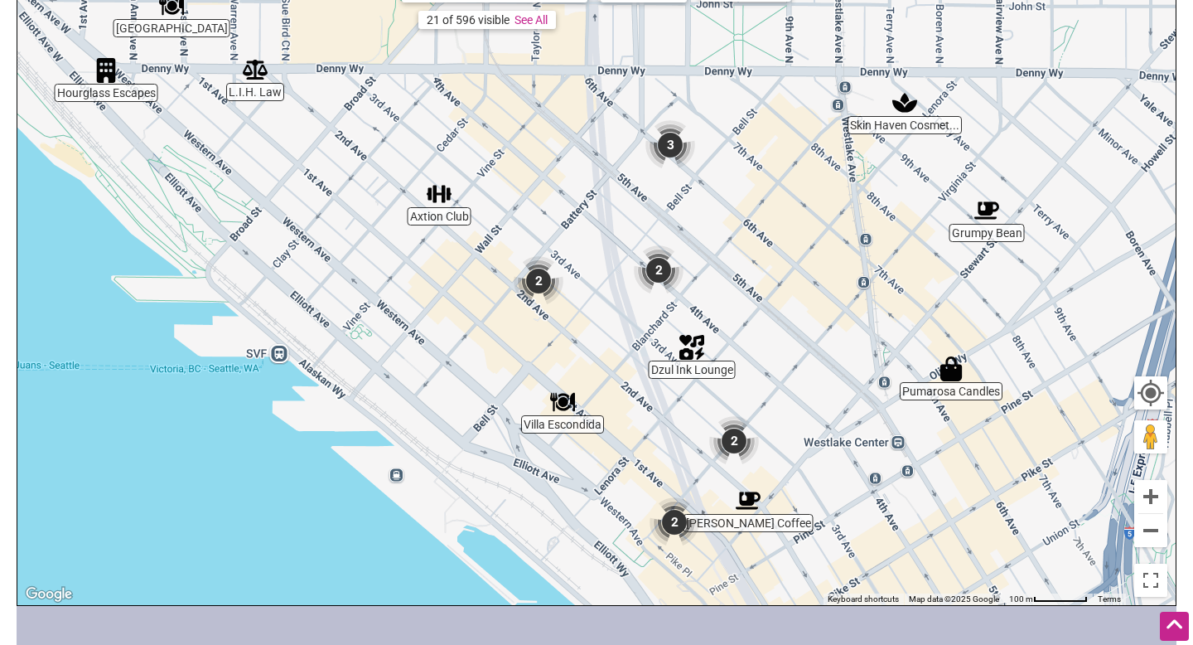
click at [652, 269] on img "2" at bounding box center [659, 270] width 50 height 50
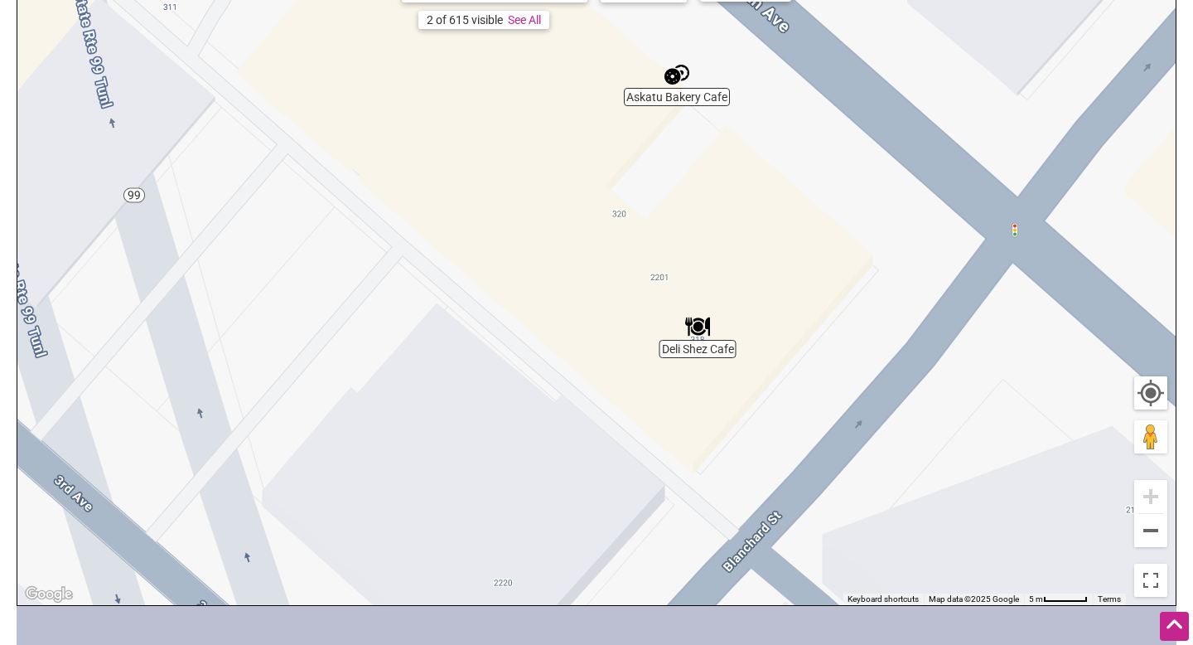
drag, startPoint x: 677, startPoint y: 281, endPoint x: 758, endPoint y: 185, distance: 125.8
click at [771, 201] on div "To navigate, press the arrow keys." at bounding box center [596, 282] width 1158 height 645
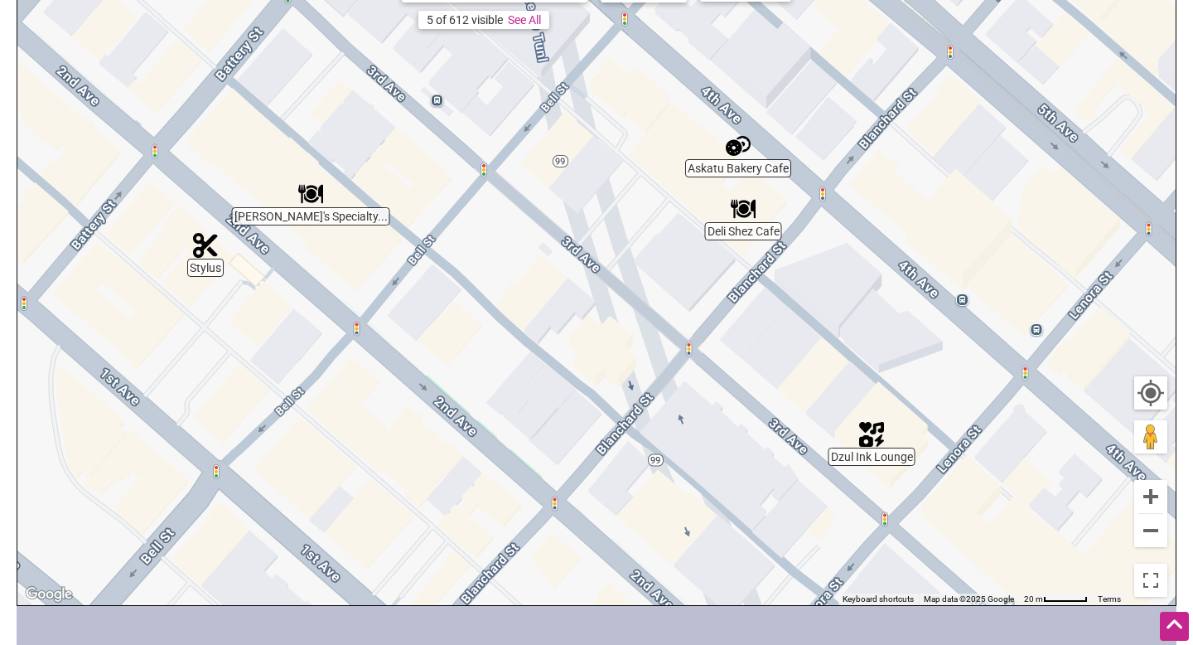
click at [312, 201] on img "Rocco's Specialty Bar & Pizzeria" at bounding box center [310, 193] width 25 height 25
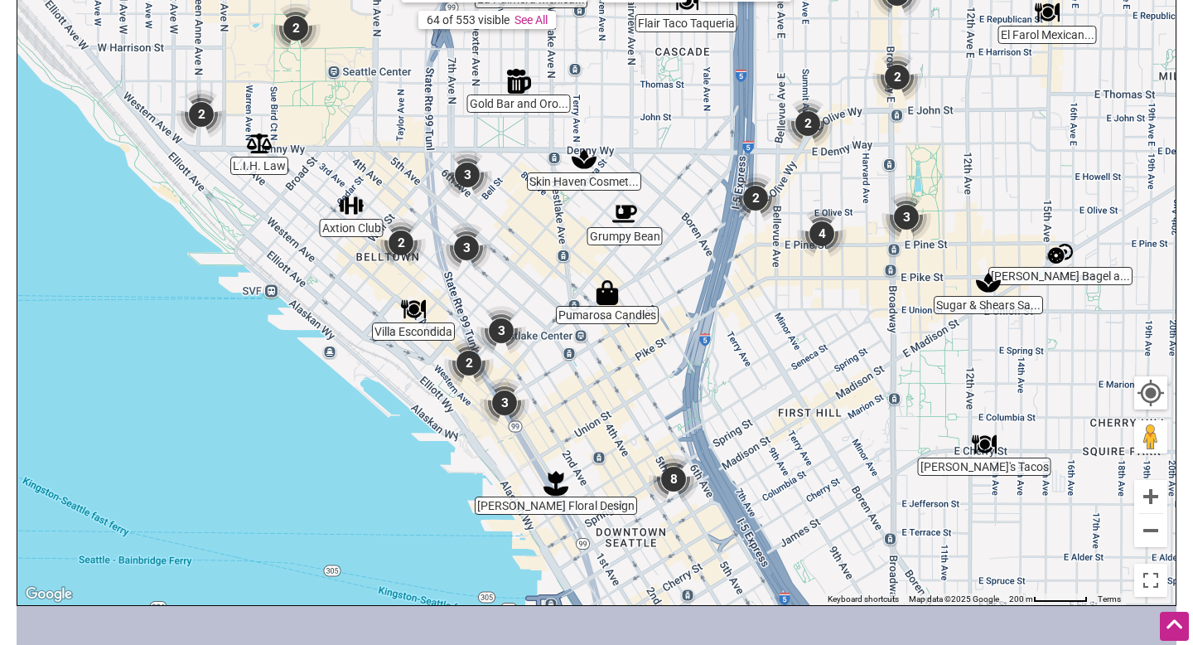
drag, startPoint x: 704, startPoint y: 439, endPoint x: 576, endPoint y: 336, distance: 165.0
click at [582, 341] on div "To navigate, press the arrow keys." at bounding box center [596, 282] width 1158 height 645
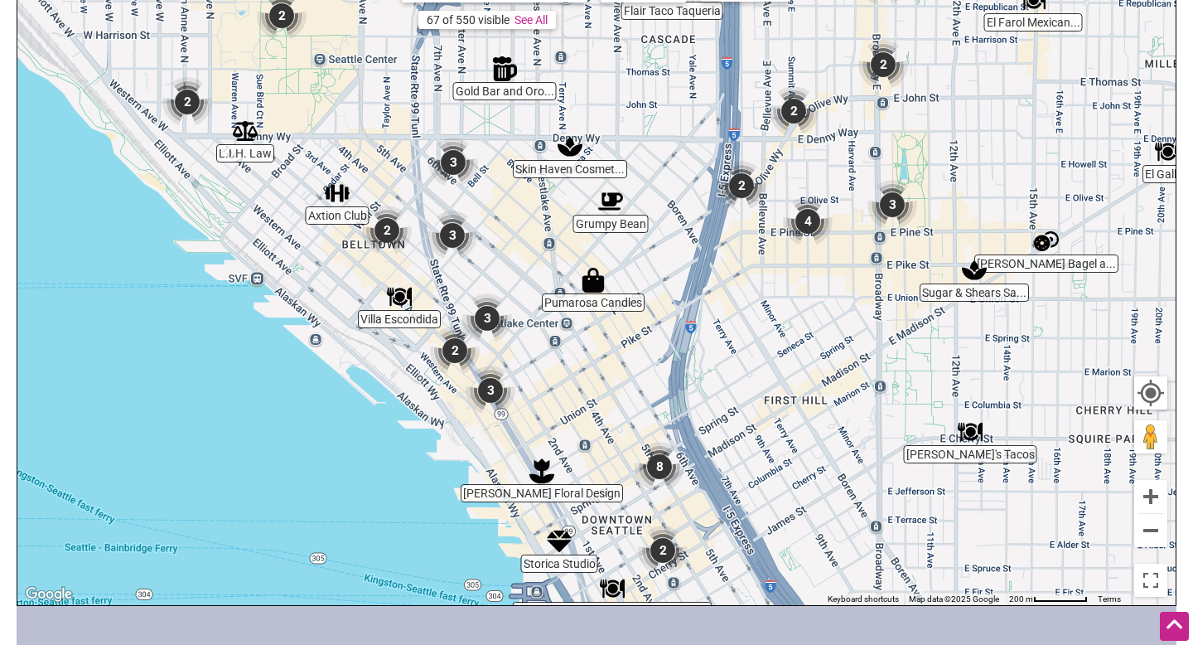
click at [545, 476] on img "Sal Floral Design" at bounding box center [541, 470] width 25 height 25
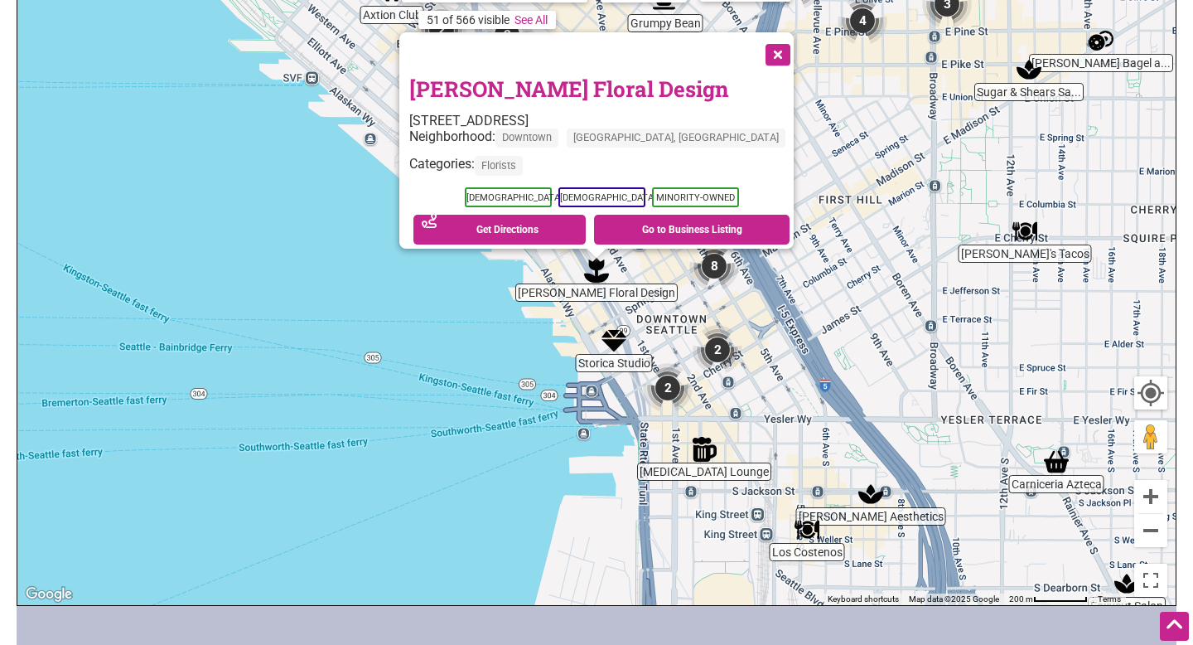
click at [614, 344] on img "Storica Studio" at bounding box center [613, 340] width 25 height 25
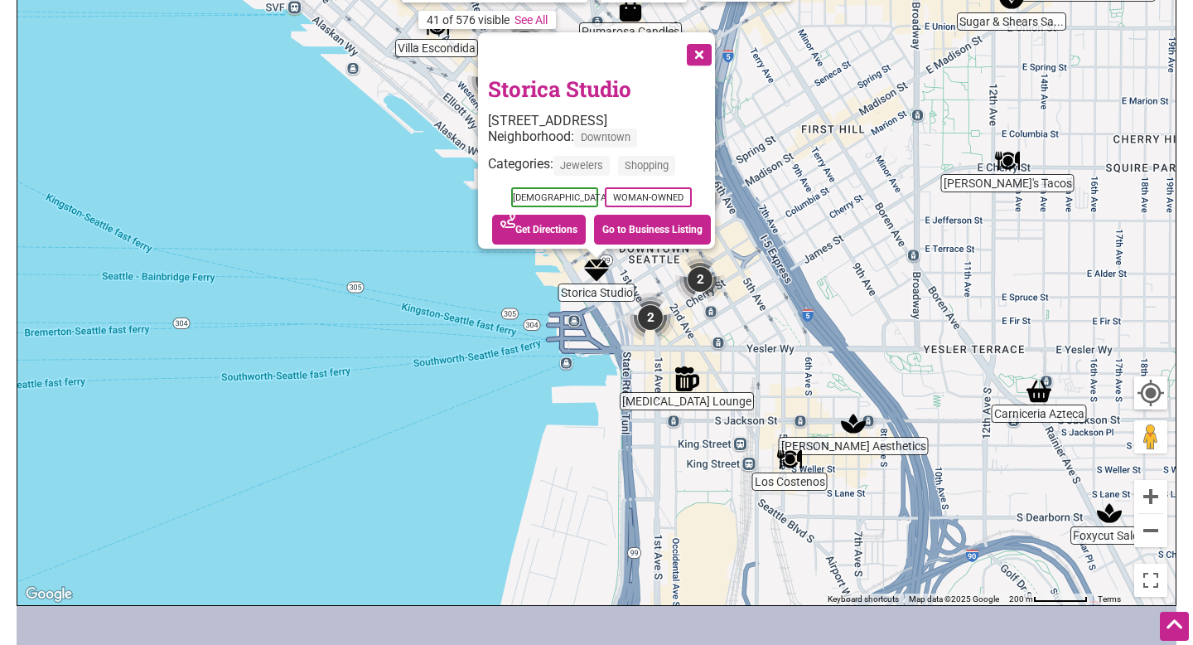
click at [851, 428] on img "Rojas Aesthetics" at bounding box center [853, 423] width 25 height 25
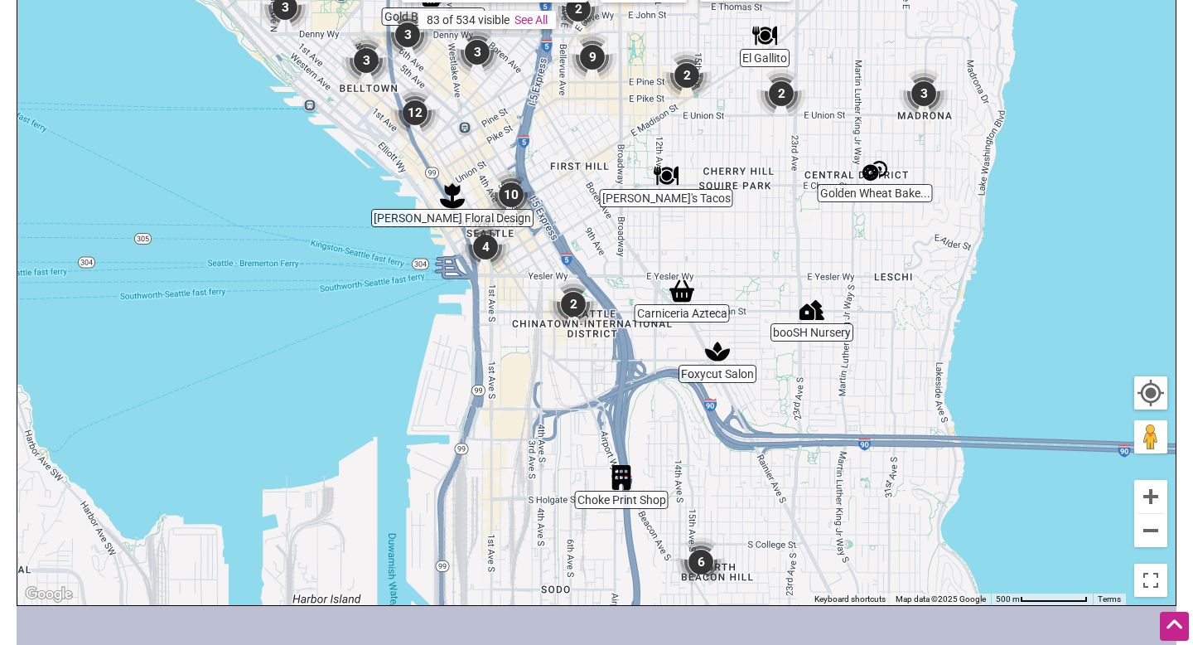
click at [572, 312] on img "2" at bounding box center [573, 304] width 50 height 50
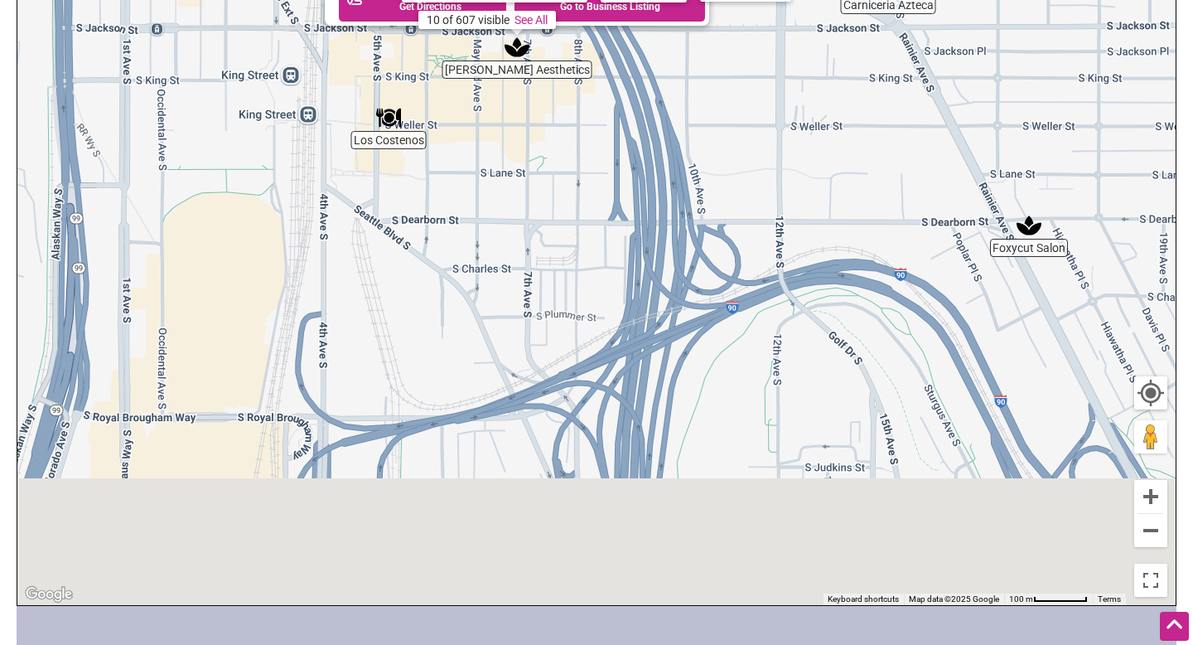
drag, startPoint x: 380, startPoint y: 364, endPoint x: 297, endPoint y: 62, distance: 312.8
click at [302, 63] on div "To navigate, press the arrow keys. Rojas Aesthetics 421 7th Ave S, Seattle, WA …" at bounding box center [596, 282] width 1158 height 645
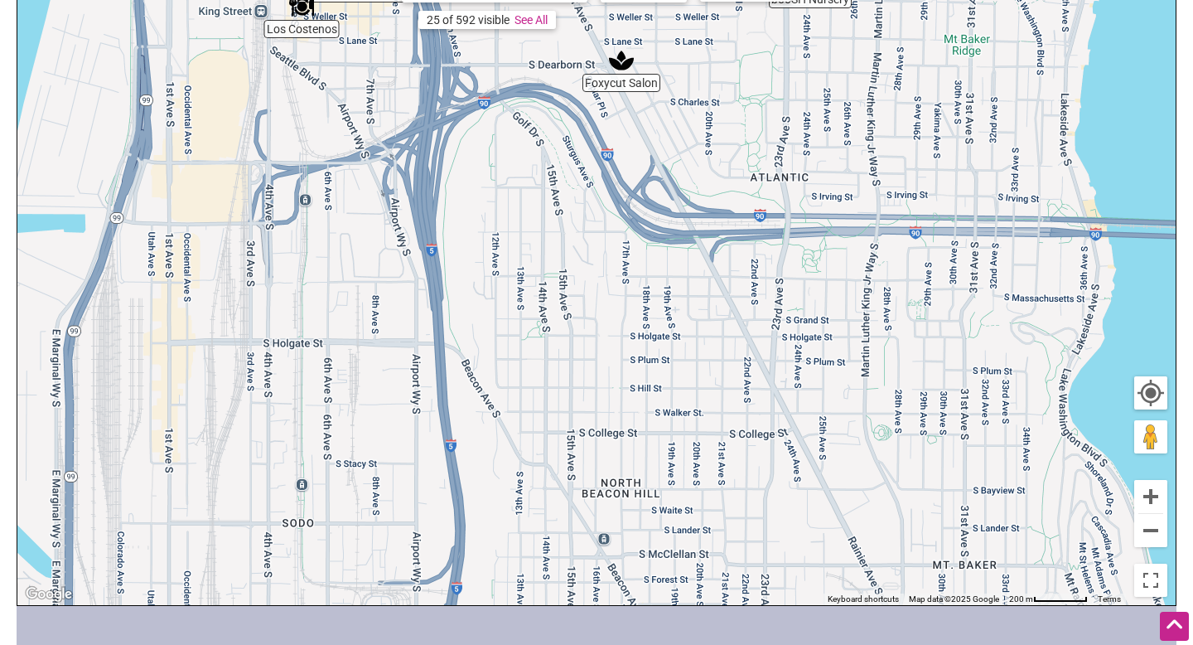
drag, startPoint x: 502, startPoint y: 347, endPoint x: 447, endPoint y: 23, distance: 328.7
click at [456, 30] on div "To navigate, press the arrow keys. Rojas Aesthetics 421 7th Ave S, Seattle, WA …" at bounding box center [596, 282] width 1158 height 645
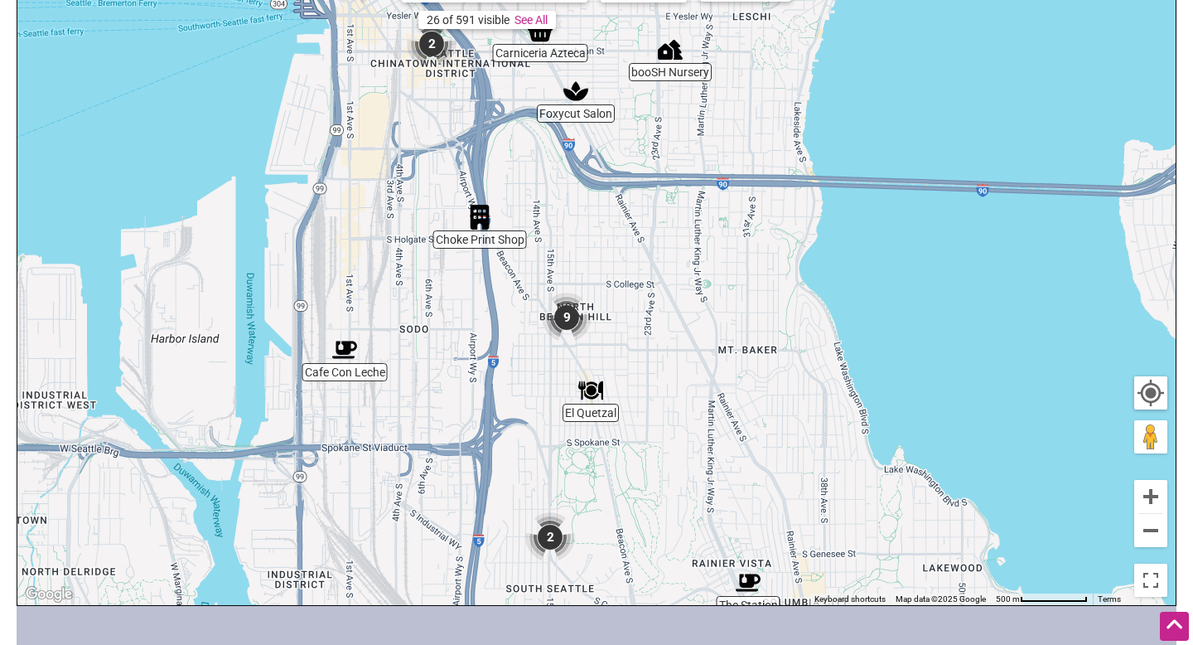
click at [567, 312] on img "9" at bounding box center [567, 317] width 50 height 50
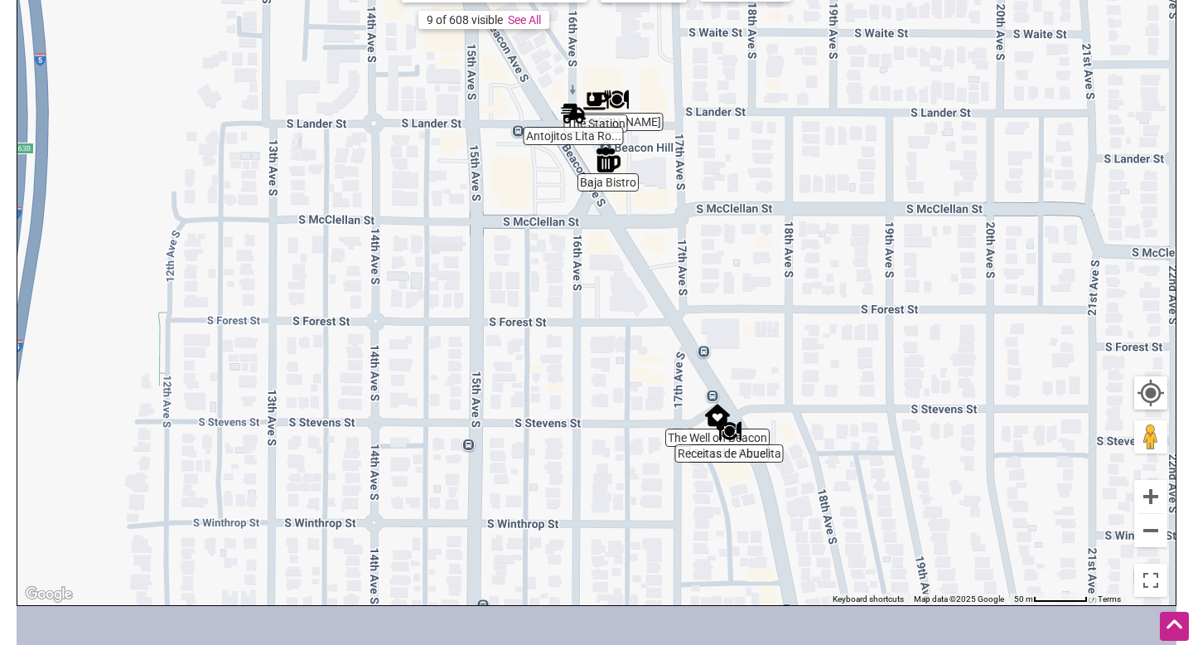
drag, startPoint x: 677, startPoint y: 276, endPoint x: 641, endPoint y: 143, distance: 138.1
click at [652, 148] on div "To navigate, press the arrow keys." at bounding box center [596, 282] width 1158 height 645
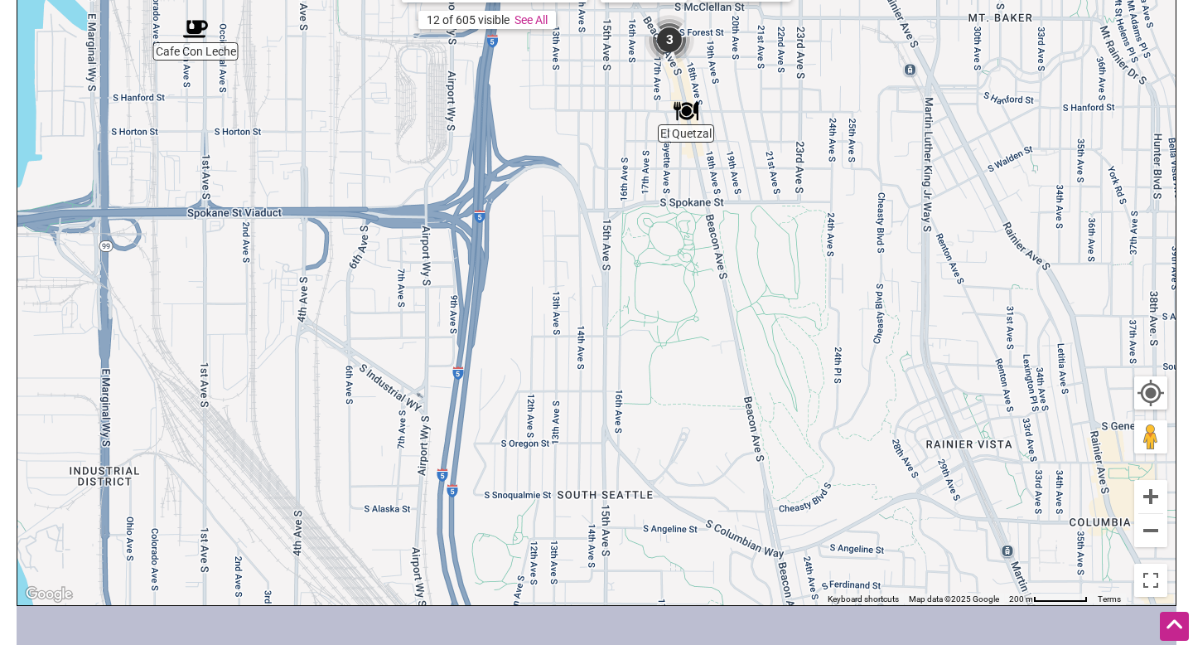
drag, startPoint x: 773, startPoint y: 352, endPoint x: 725, endPoint y: 92, distance: 264.6
click at [728, 93] on div "To navigate, press the arrow keys." at bounding box center [596, 282] width 1158 height 645
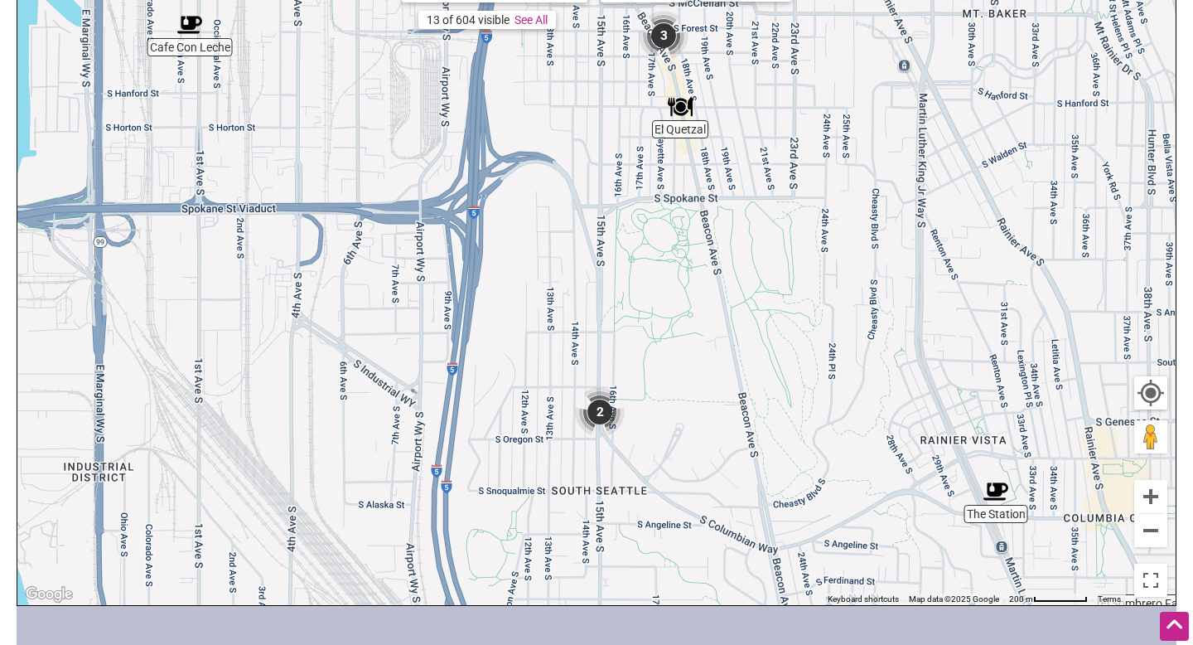
click at [687, 120] on div "To navigate, press the arrow keys." at bounding box center [596, 282] width 1158 height 645
click at [682, 113] on img "El Quetzal" at bounding box center [680, 106] width 25 height 25
